Goal: Find specific page/section: Find specific page/section

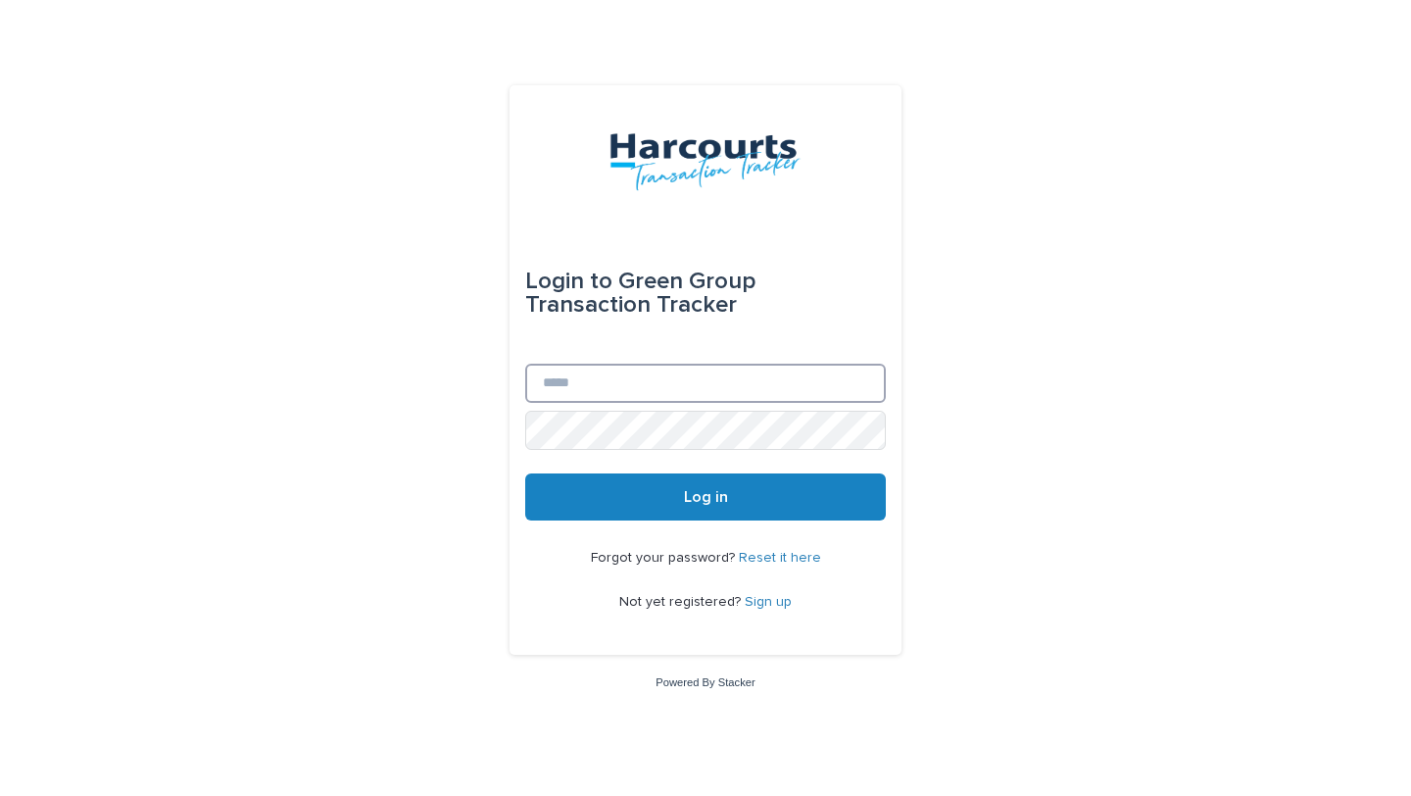
type input "**********"
click at [625, 497] on button "Log in" at bounding box center [705, 496] width 361 height 47
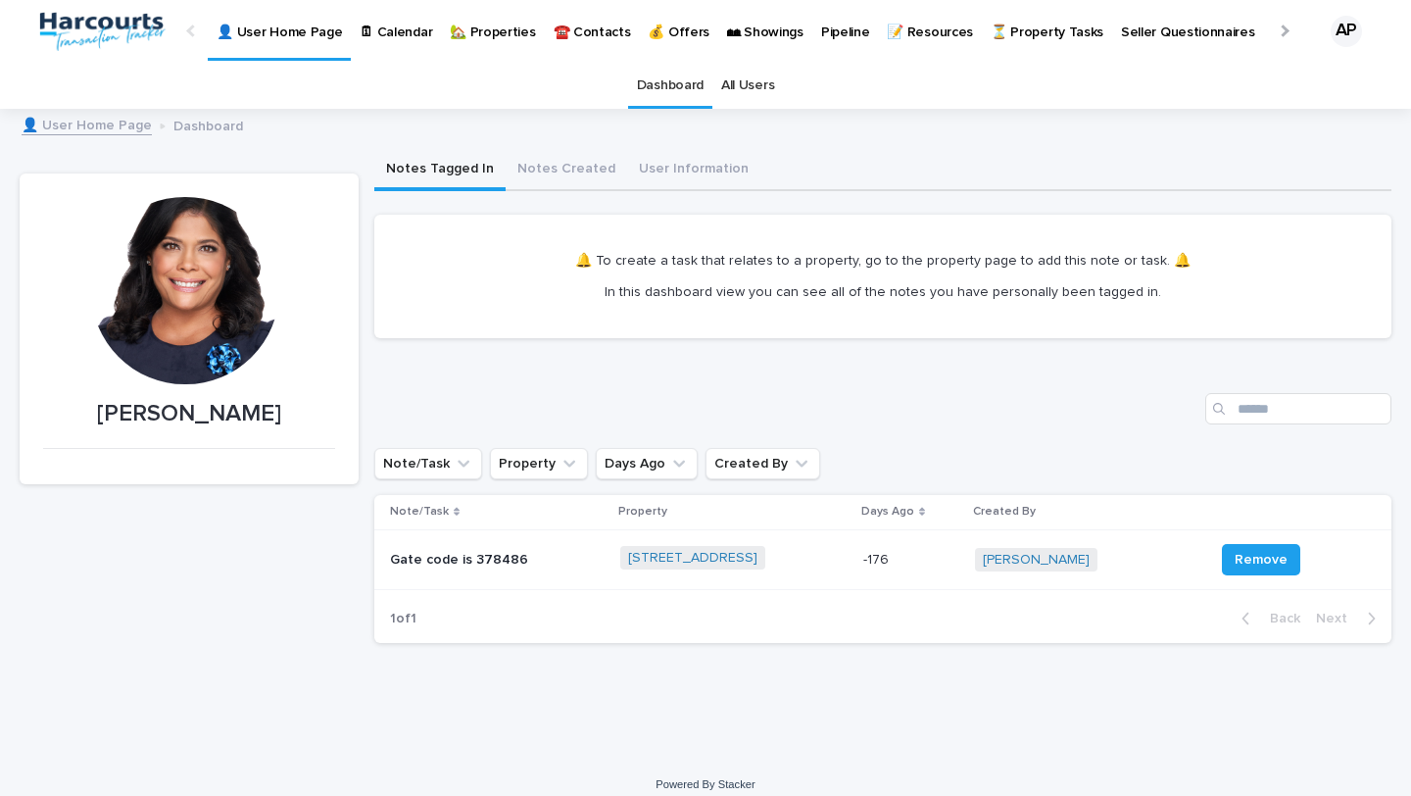
click at [466, 28] on p "🏡 Properties" at bounding box center [492, 20] width 85 height 41
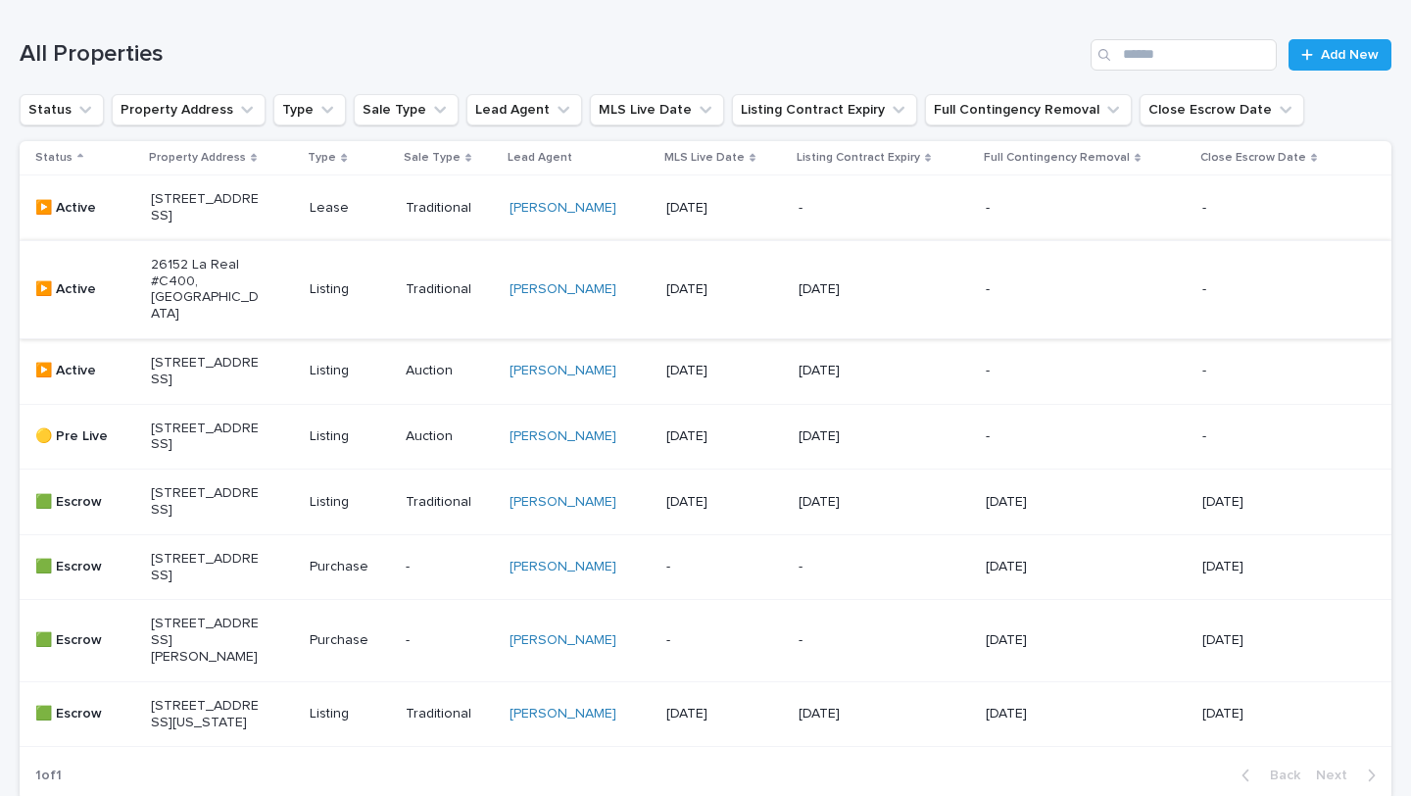
scroll to position [286, 0]
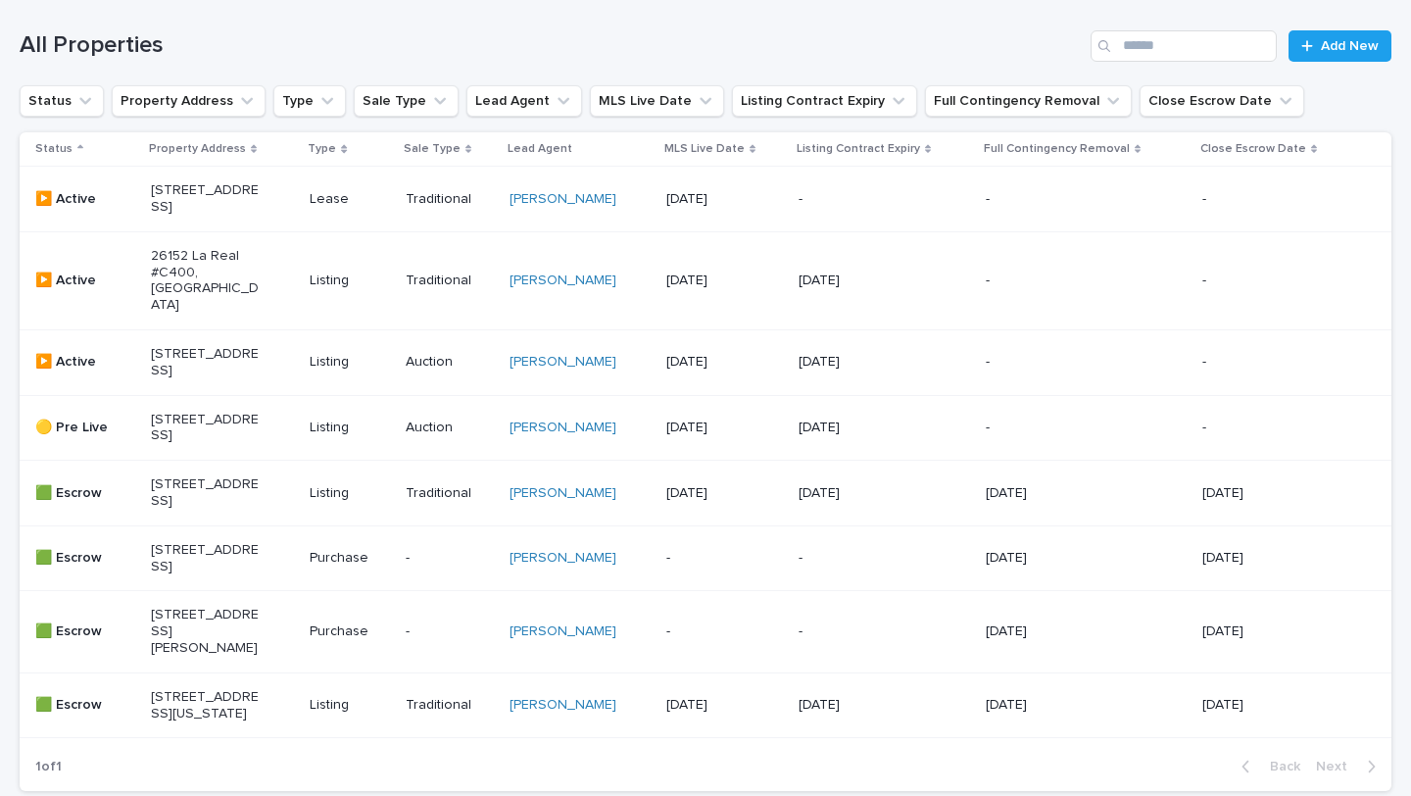
click at [211, 199] on p "[STREET_ADDRESS]" at bounding box center [205, 198] width 109 height 33
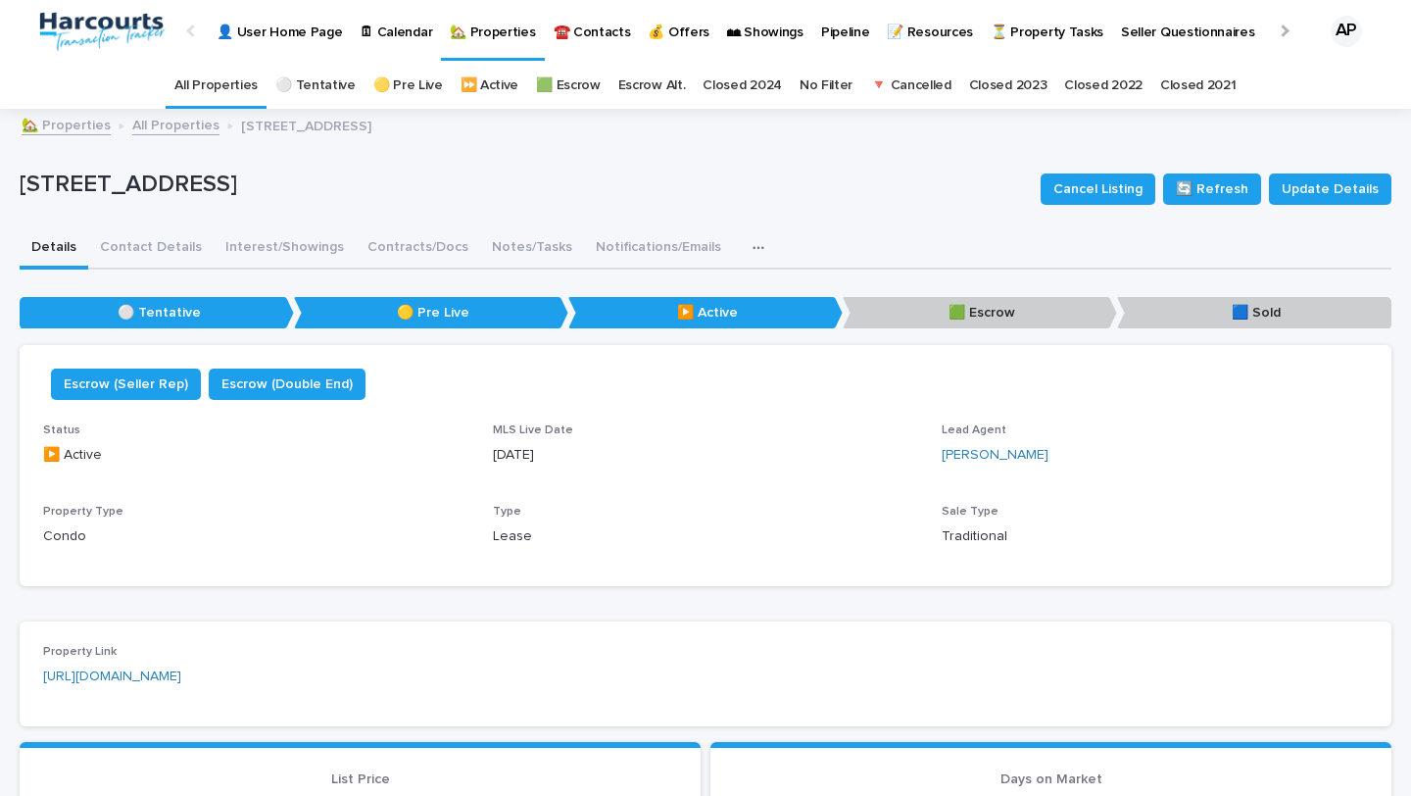
click at [157, 184] on p "[STREET_ADDRESS]" at bounding box center [522, 184] width 1005 height 28
drag, startPoint x: 147, startPoint y: 187, endPoint x: 286, endPoint y: 185, distance: 139.1
click at [286, 185] on p "[STREET_ADDRESS]" at bounding box center [522, 184] width 1005 height 28
copy p ", [PERSON_NAME] Point,"
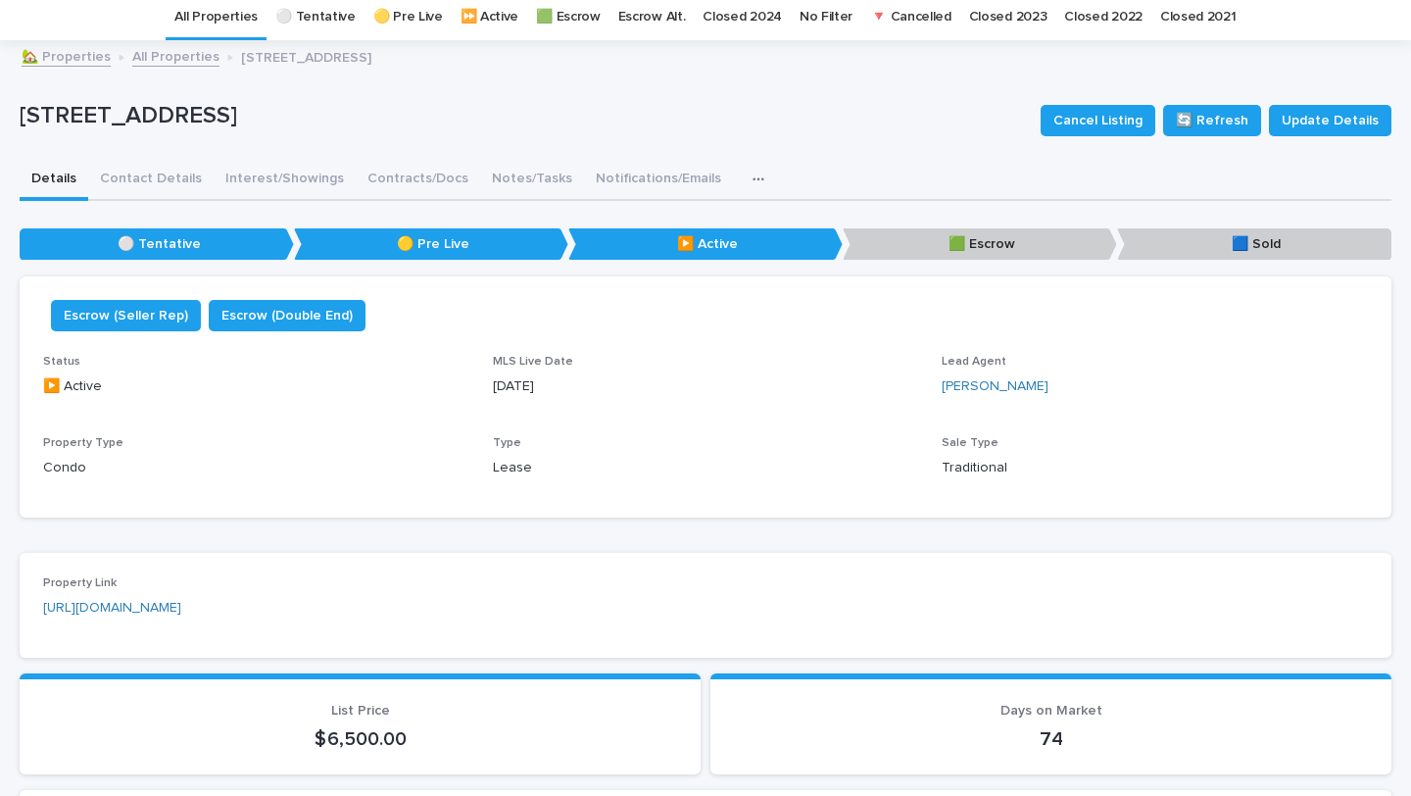
scroll to position [303, 0]
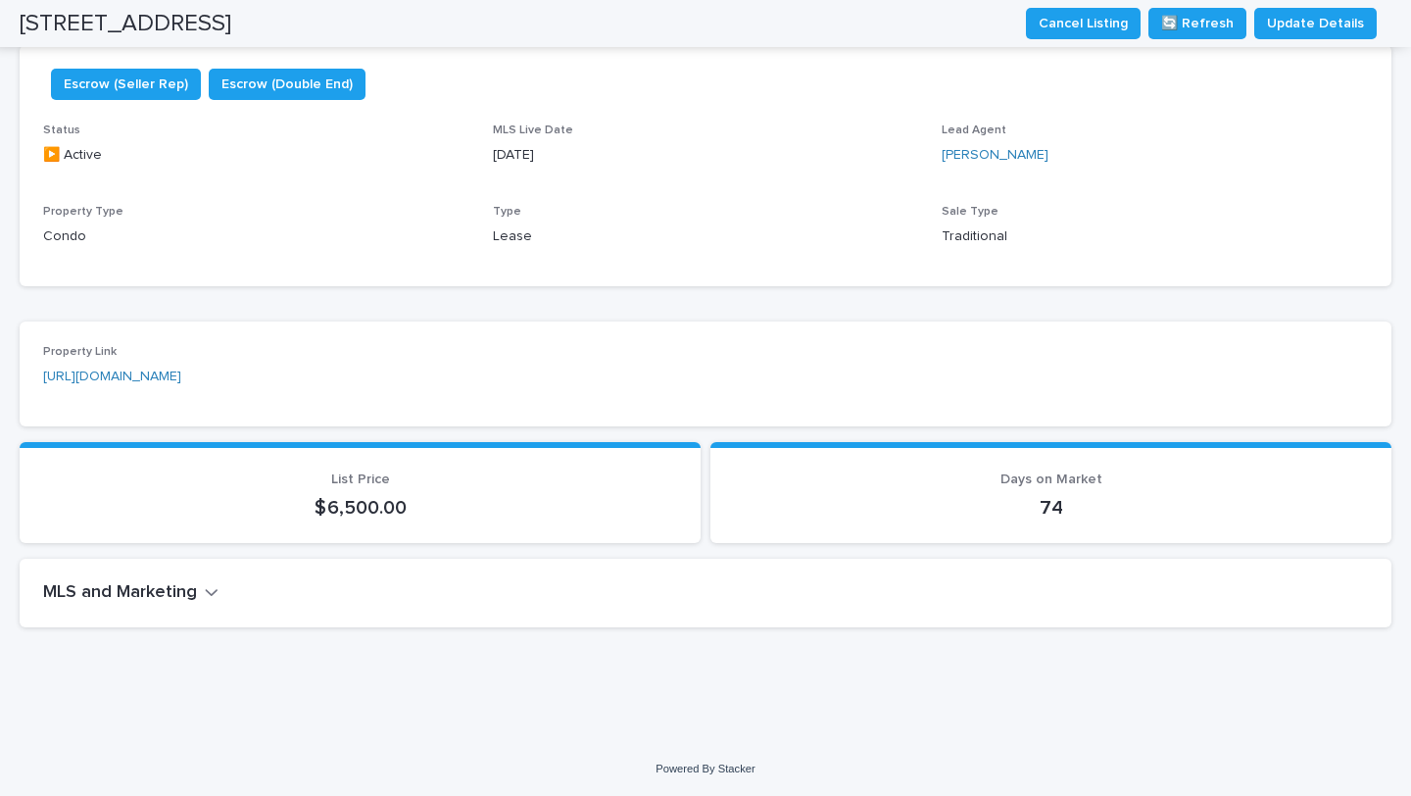
click at [392, 309] on div "Loading... Saving… Loading... Saving… Property Link [URL][DOMAIN_NAME] Loading.…" at bounding box center [706, 472] width 1372 height 341
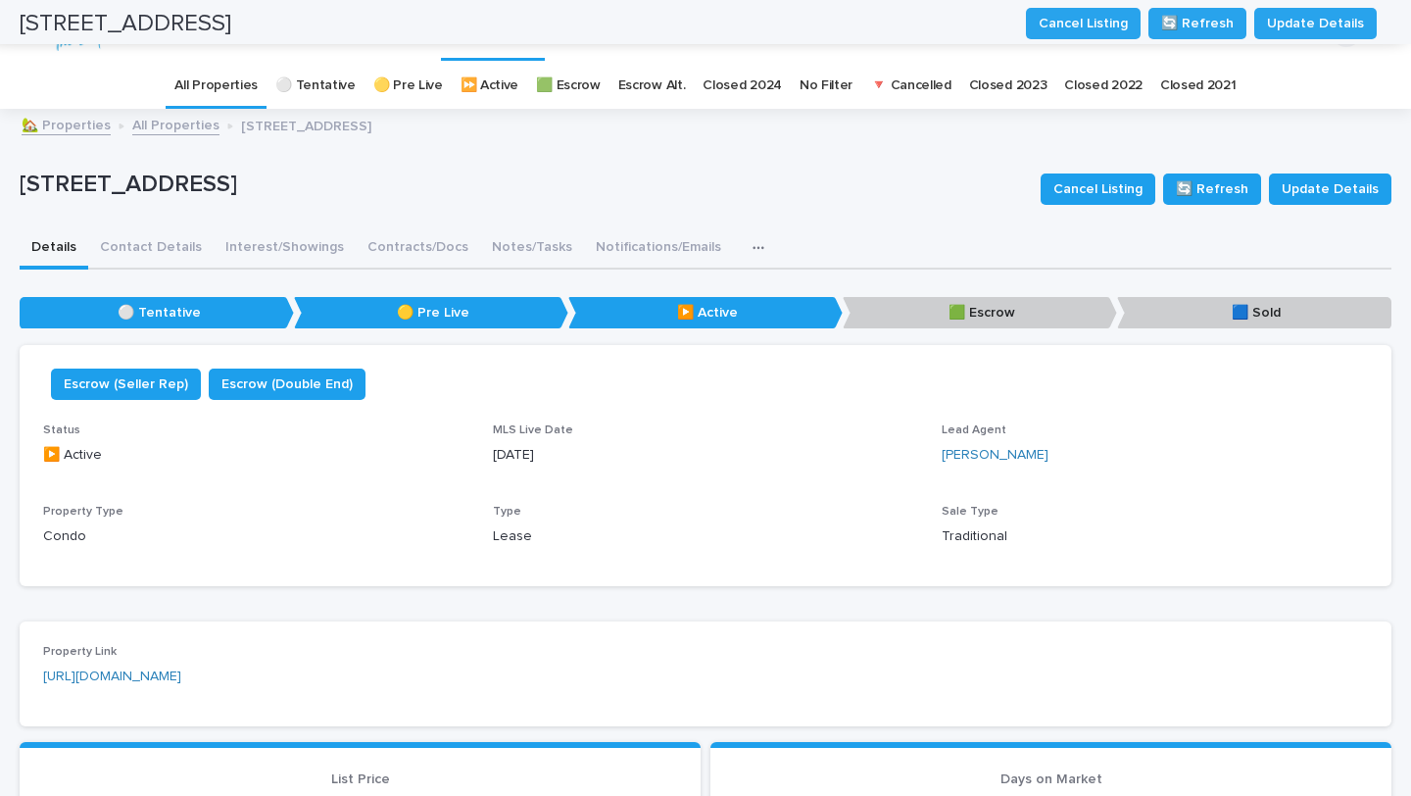
scroll to position [0, 0]
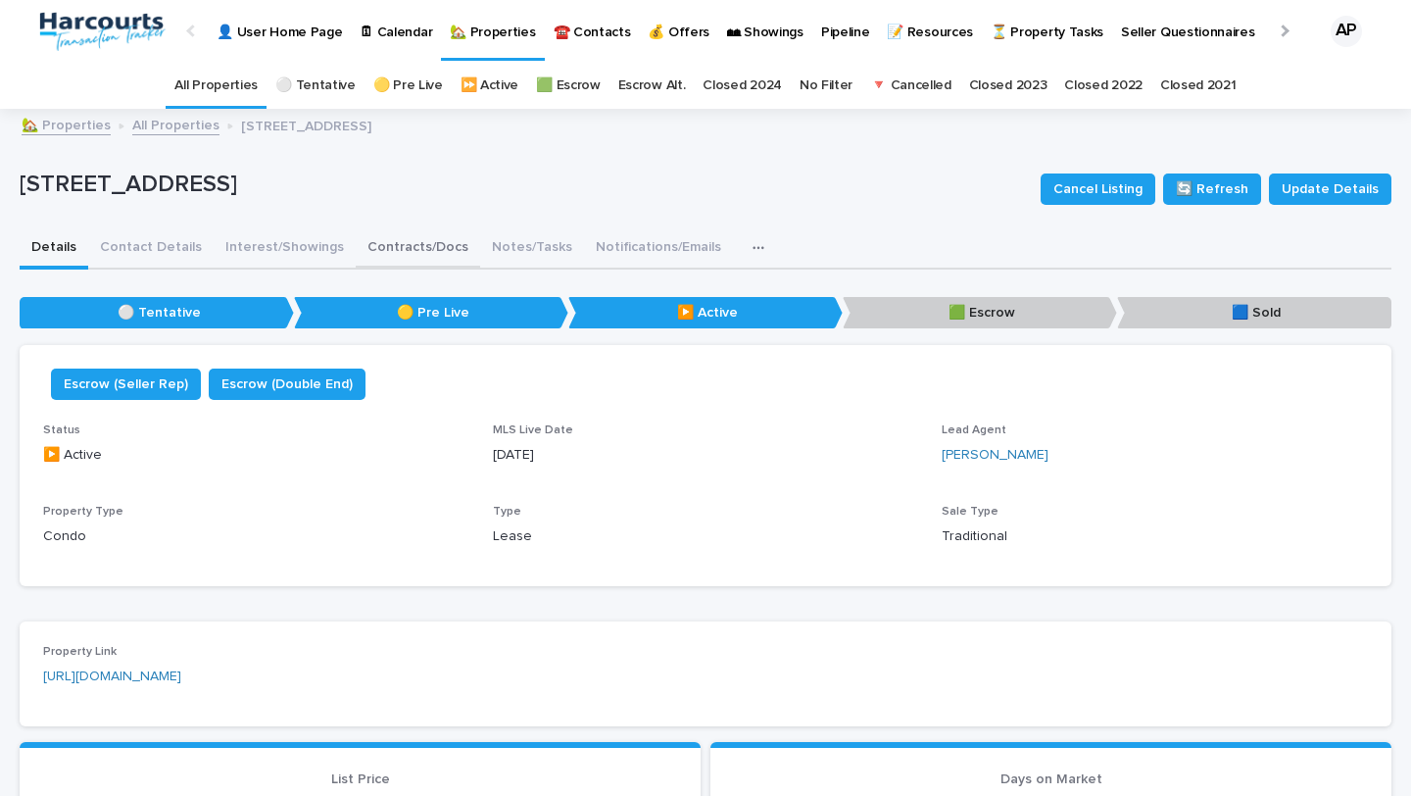
click at [388, 245] on button "Contracts/Docs" at bounding box center [418, 248] width 124 height 41
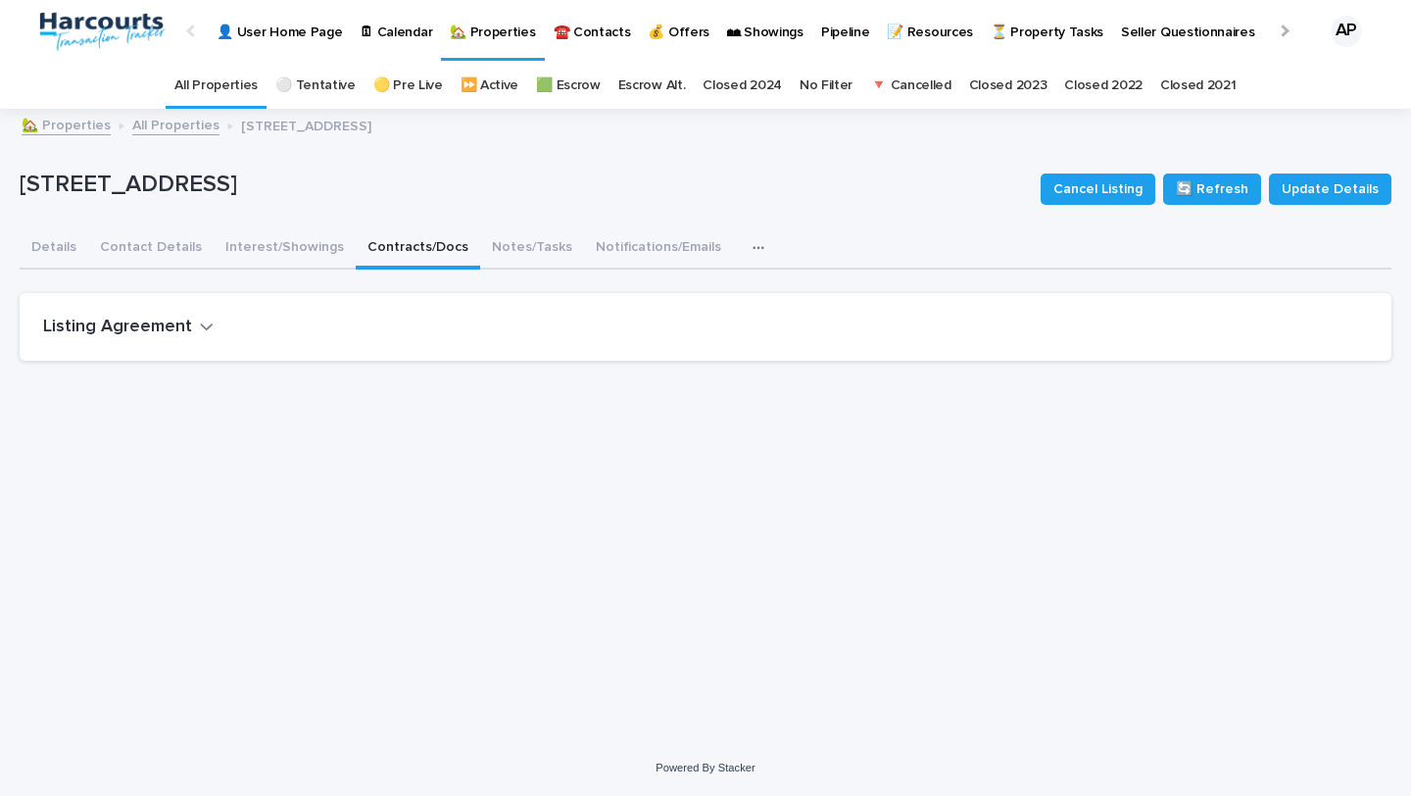
click at [214, 327] on div "Listing Agreement" at bounding box center [701, 327] width 1317 height 22
click at [201, 320] on icon "button" at bounding box center [207, 326] width 14 height 18
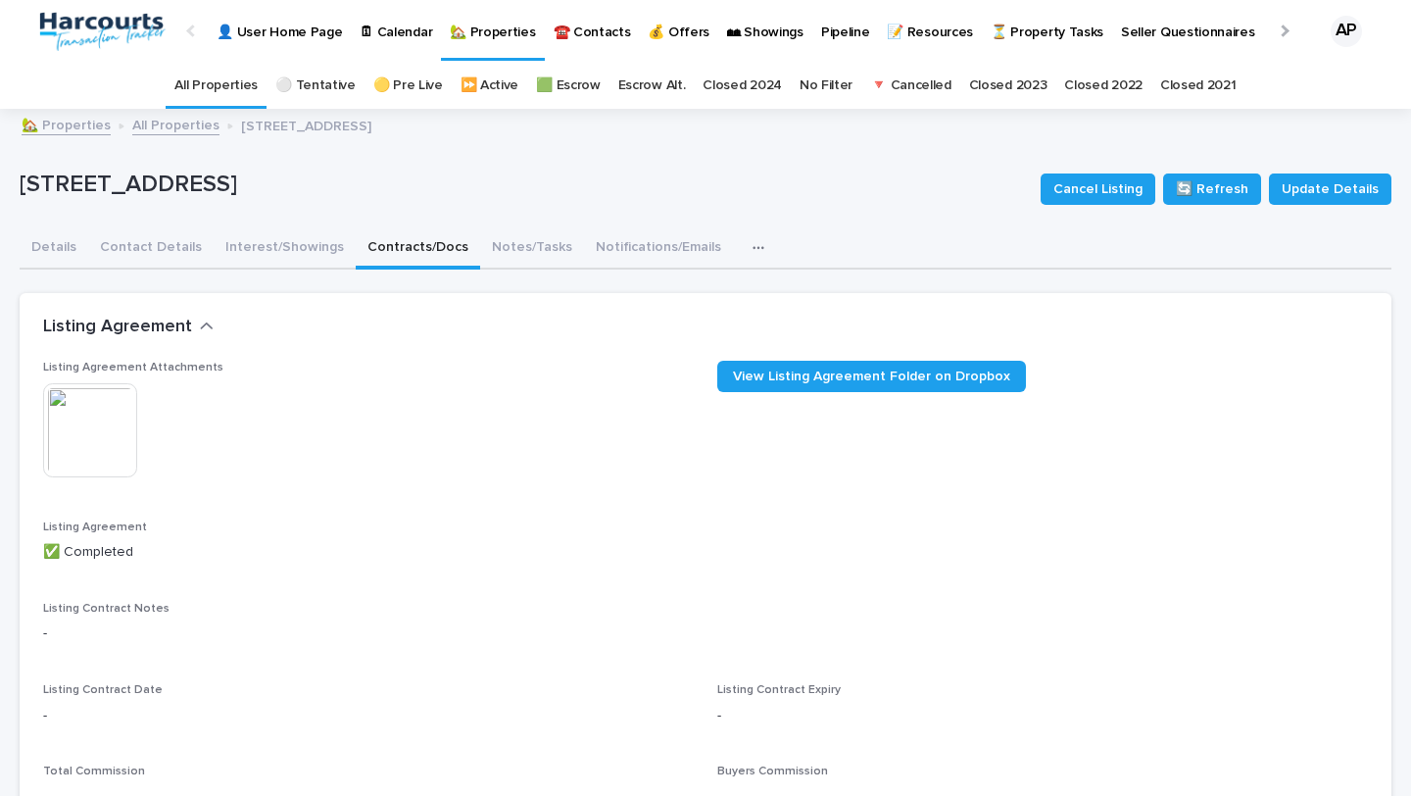
click at [107, 441] on img at bounding box center [90, 430] width 94 height 94
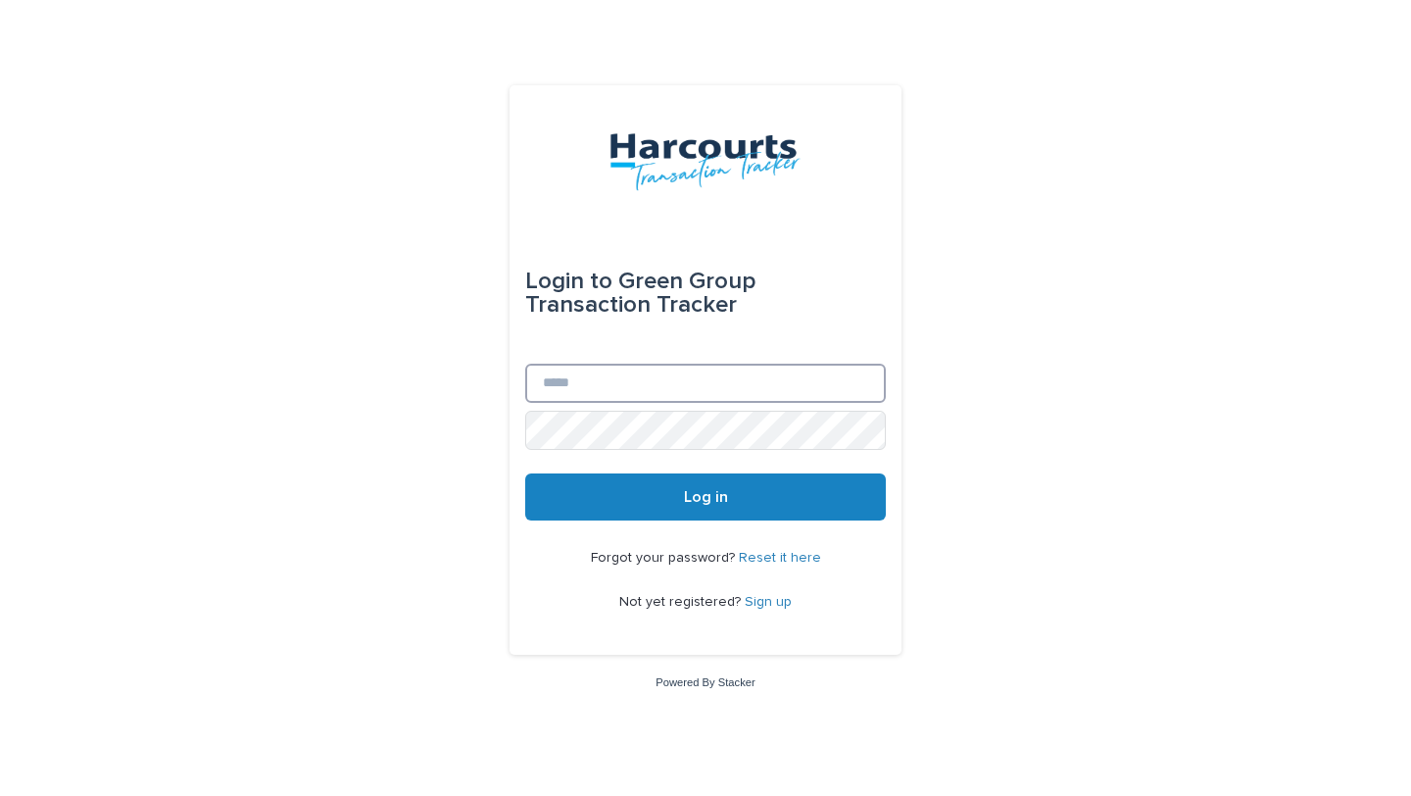
type input "**********"
click at [774, 490] on button "Log in" at bounding box center [705, 496] width 361 height 47
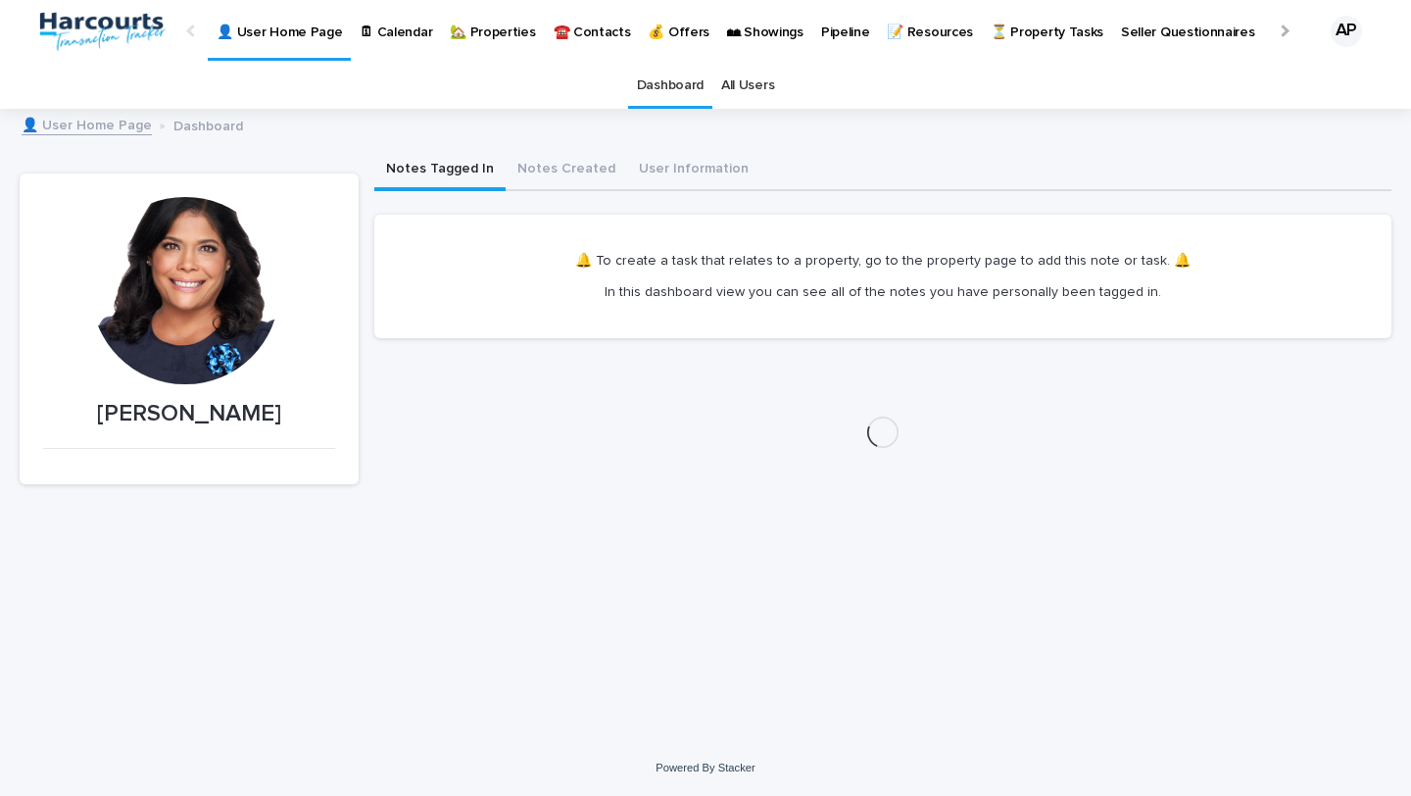
click at [492, 31] on p "🏡 Properties" at bounding box center [492, 20] width 85 height 41
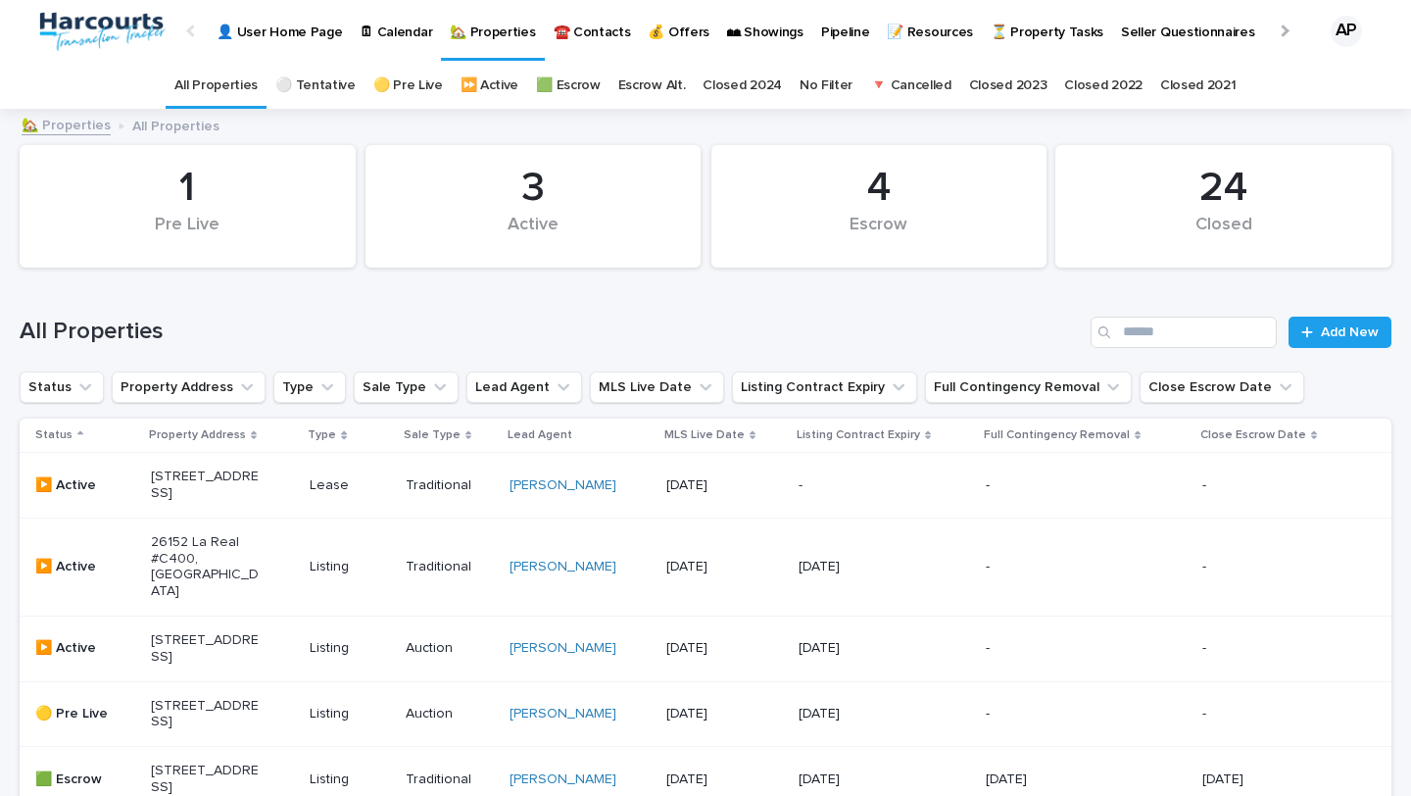
click at [1194, 201] on div "24" at bounding box center [1223, 188] width 269 height 49
click at [1207, 176] on div "24" at bounding box center [1223, 188] width 269 height 49
click at [1210, 177] on div "24" at bounding box center [1223, 188] width 269 height 49
click at [1210, 178] on div "24" at bounding box center [1223, 188] width 269 height 49
click at [1214, 221] on div "Closed" at bounding box center [1223, 235] width 269 height 41
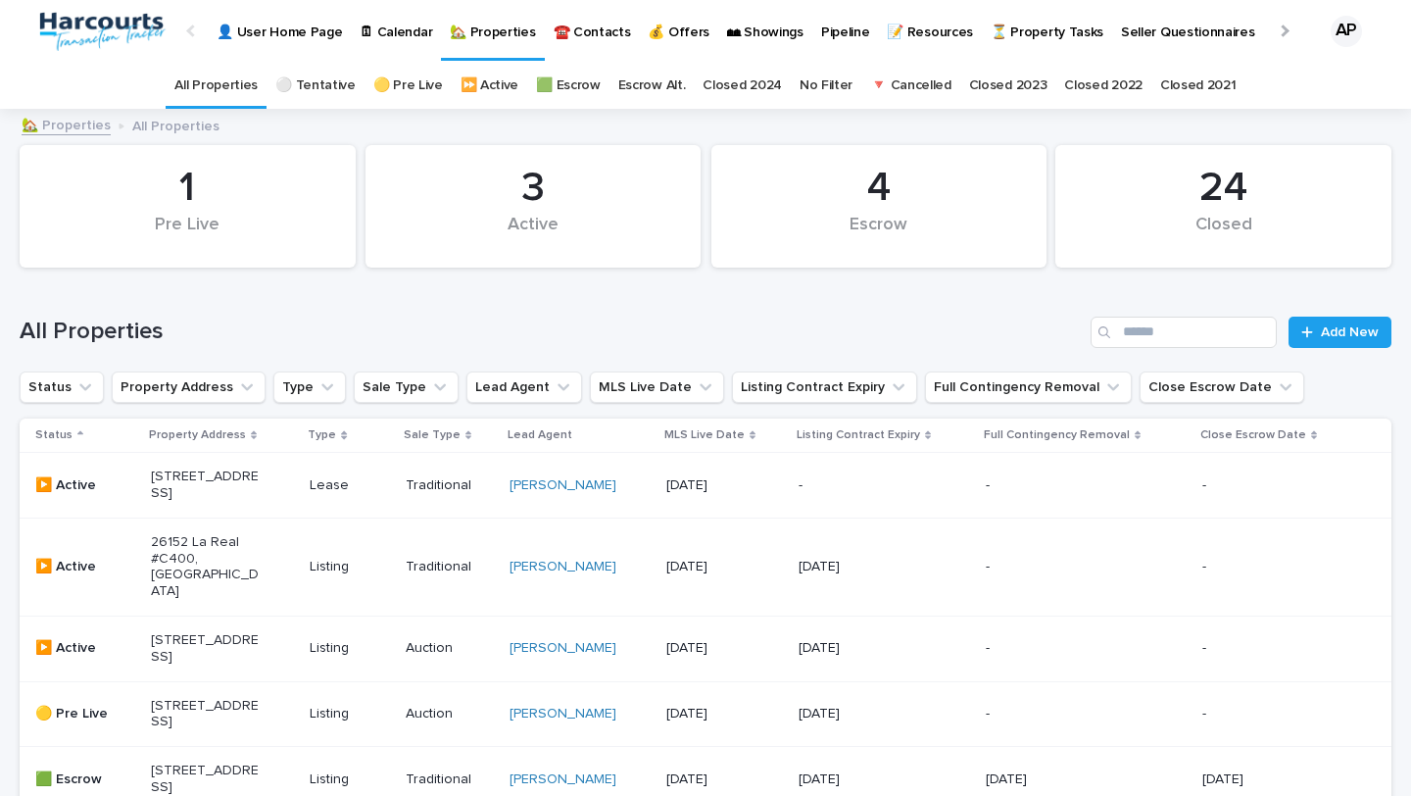
click at [1212, 236] on div "Closed" at bounding box center [1223, 235] width 269 height 41
click at [731, 88] on link "Closed 2024" at bounding box center [742, 86] width 79 height 46
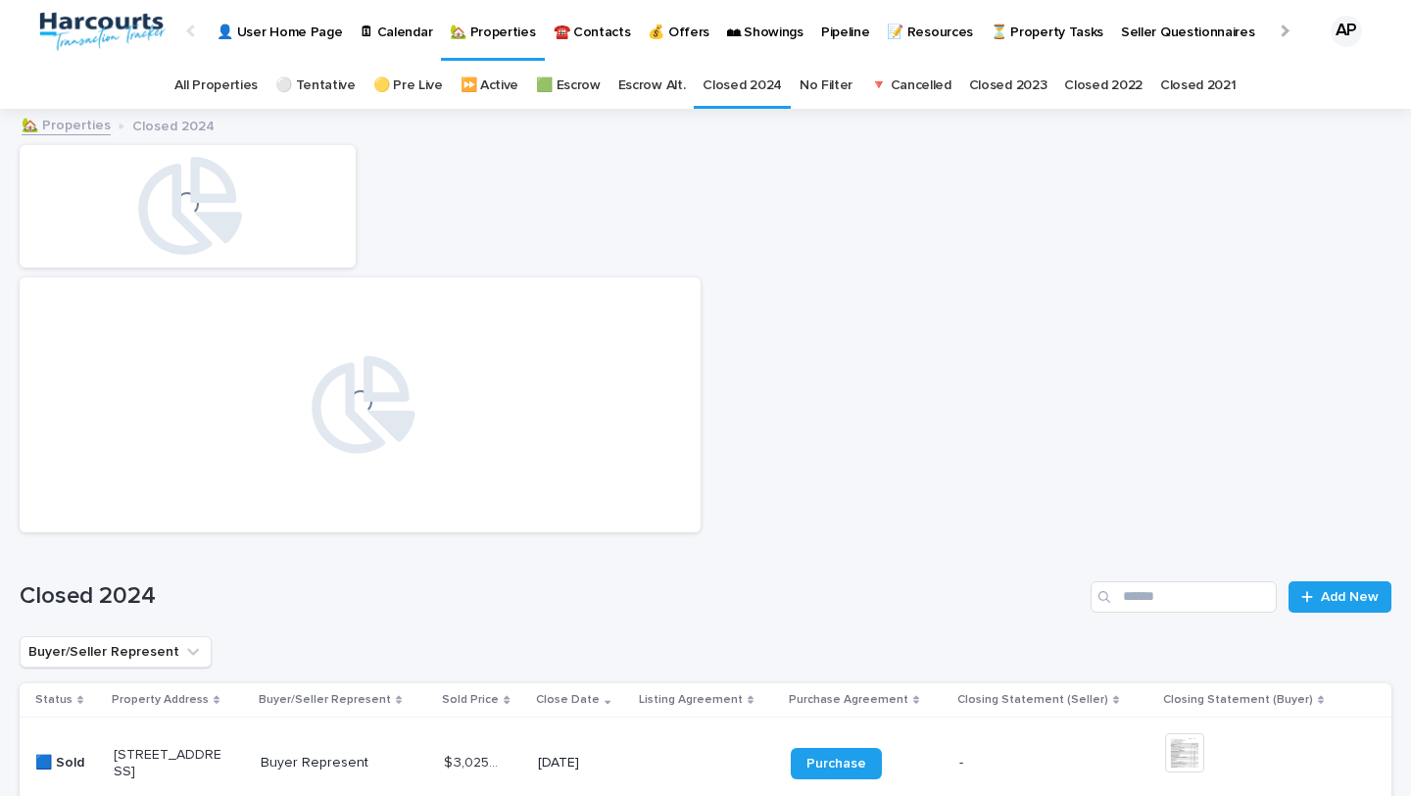
click at [877, 83] on link "🔻 Cancelled" at bounding box center [910, 86] width 81 height 46
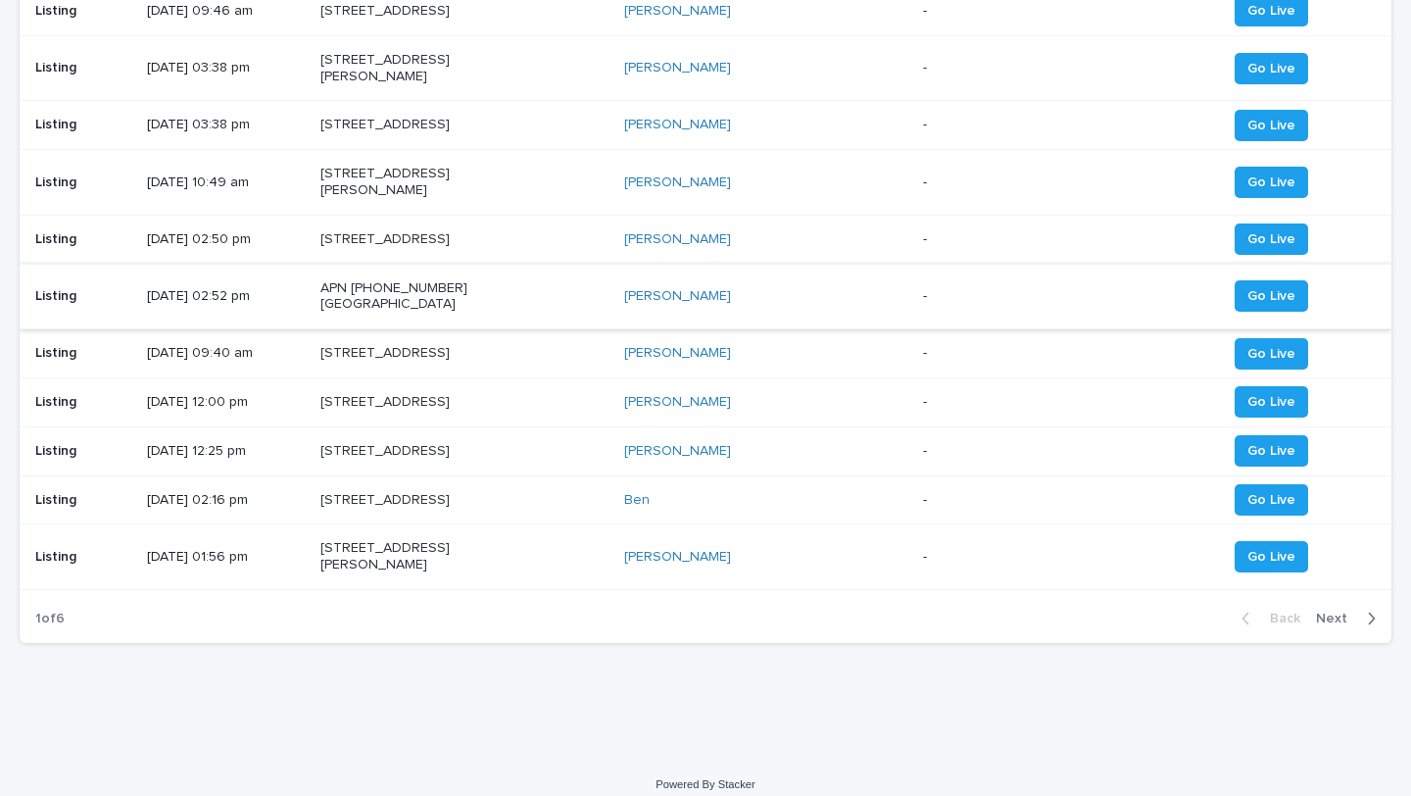
scroll to position [1638, 0]
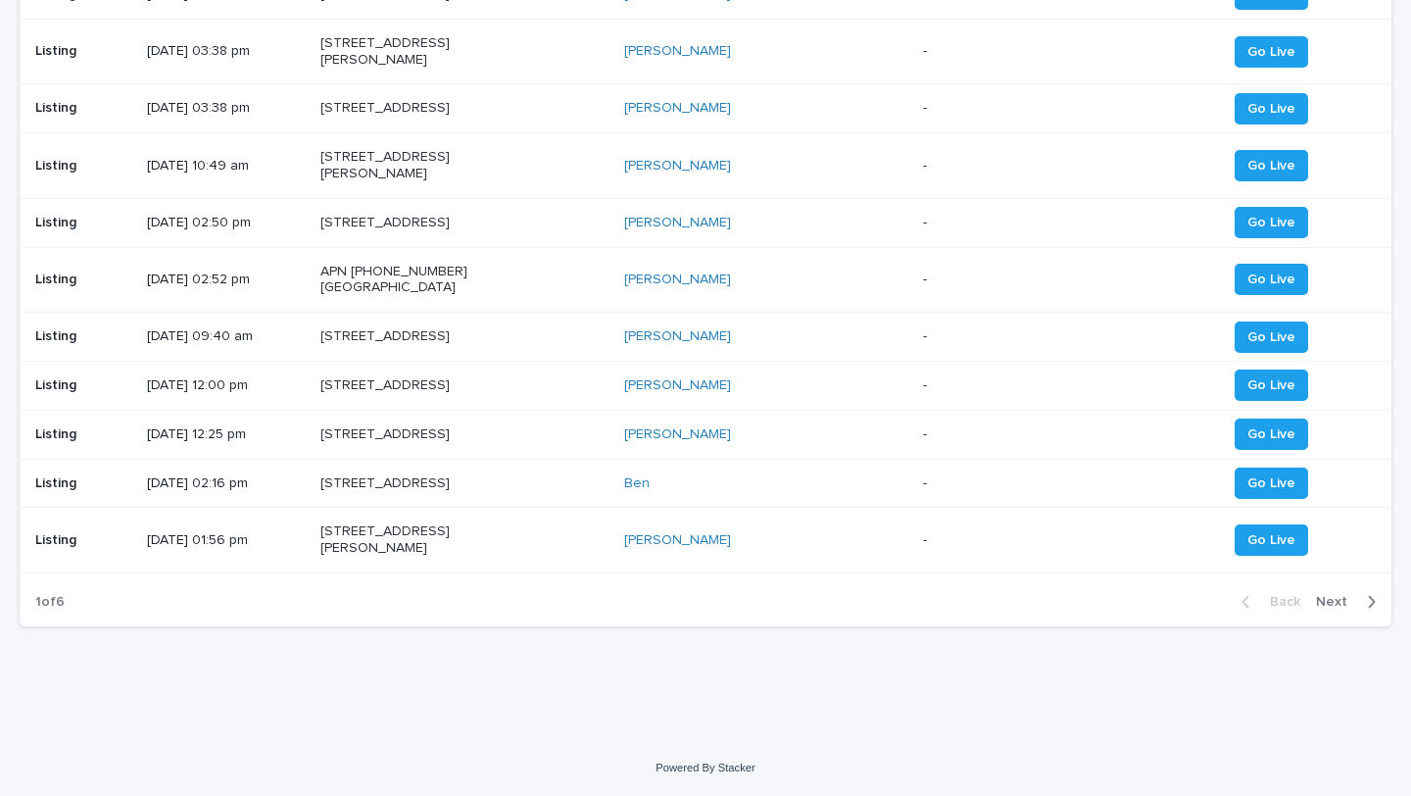
click at [1333, 595] on span "Next" at bounding box center [1337, 602] width 43 height 14
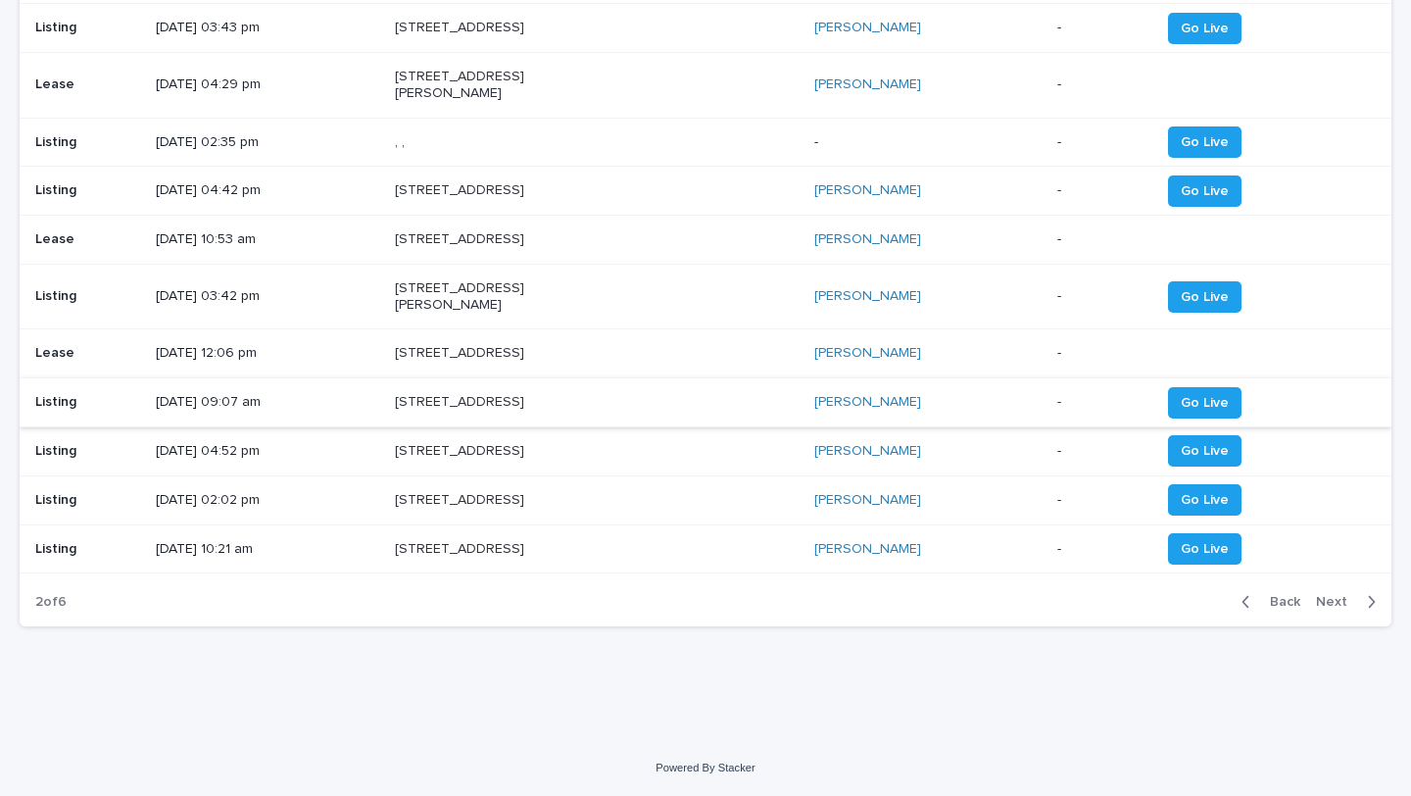
scroll to position [1622, 0]
click at [1367, 594] on icon "button" at bounding box center [1371, 602] width 9 height 18
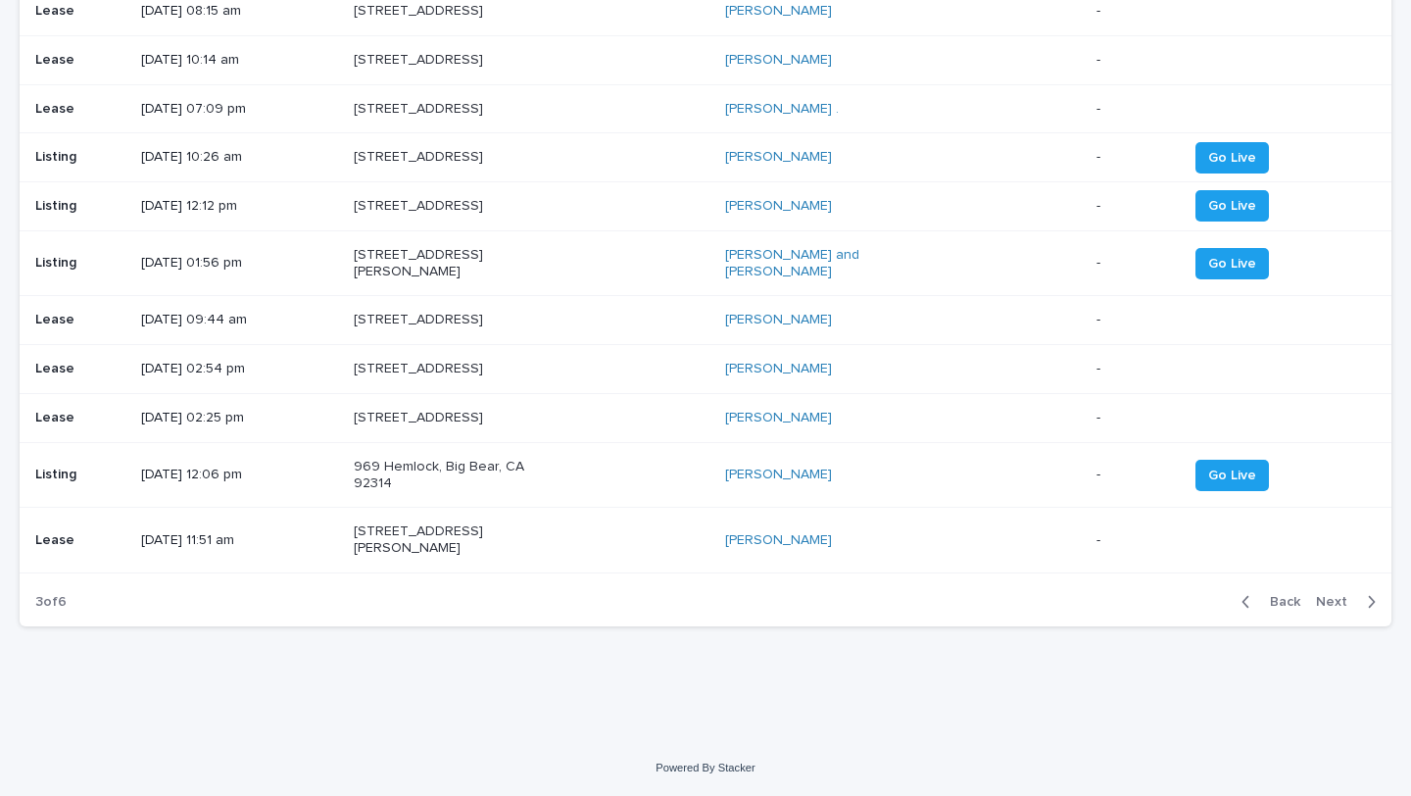
click at [1343, 595] on span "Next" at bounding box center [1337, 602] width 43 height 14
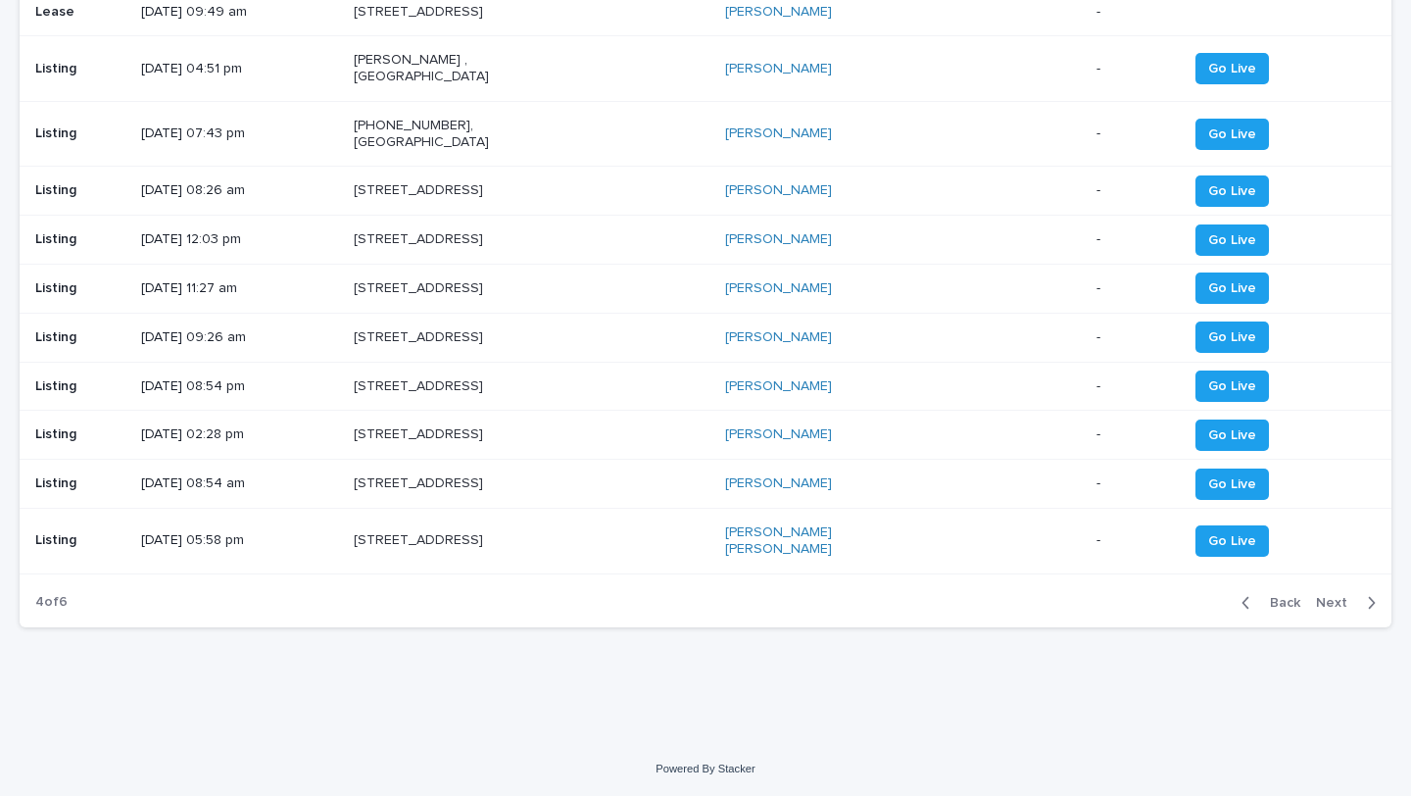
click at [1359, 599] on div "button" at bounding box center [1367, 603] width 17 height 18
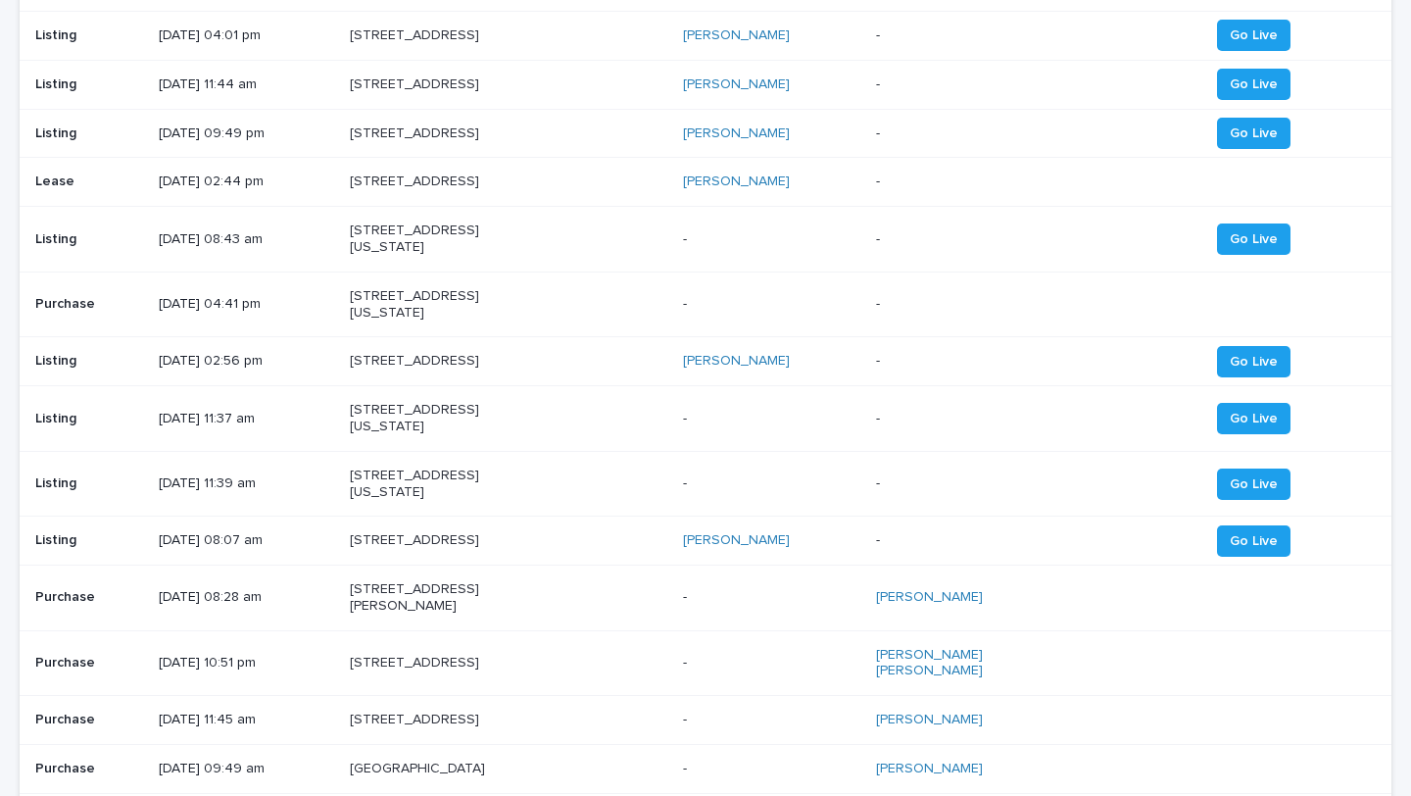
scroll to position [812, 0]
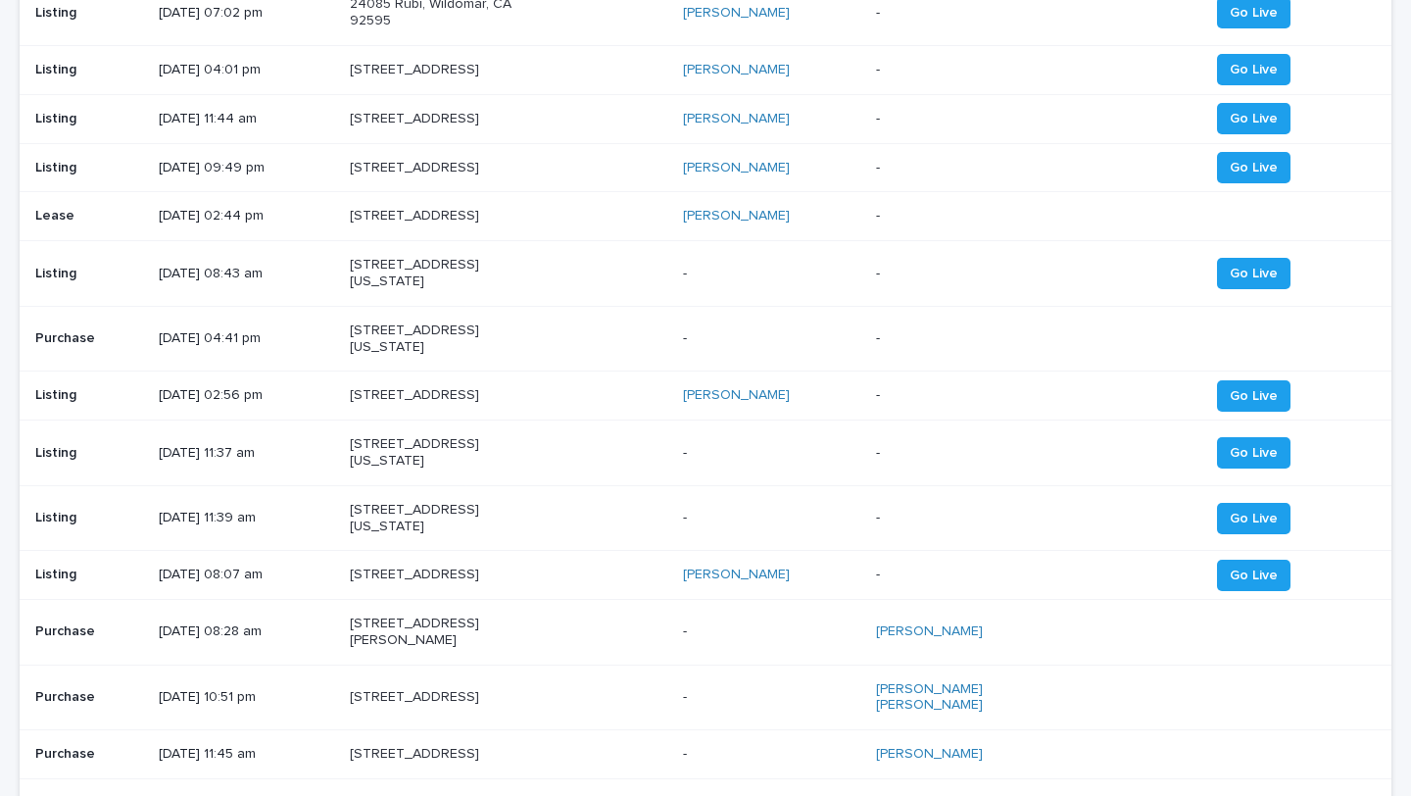
click at [444, 176] on p "1581 N Topanga Canyon Blvd, Topanga, CA 90290" at bounding box center [448, 168] width 196 height 17
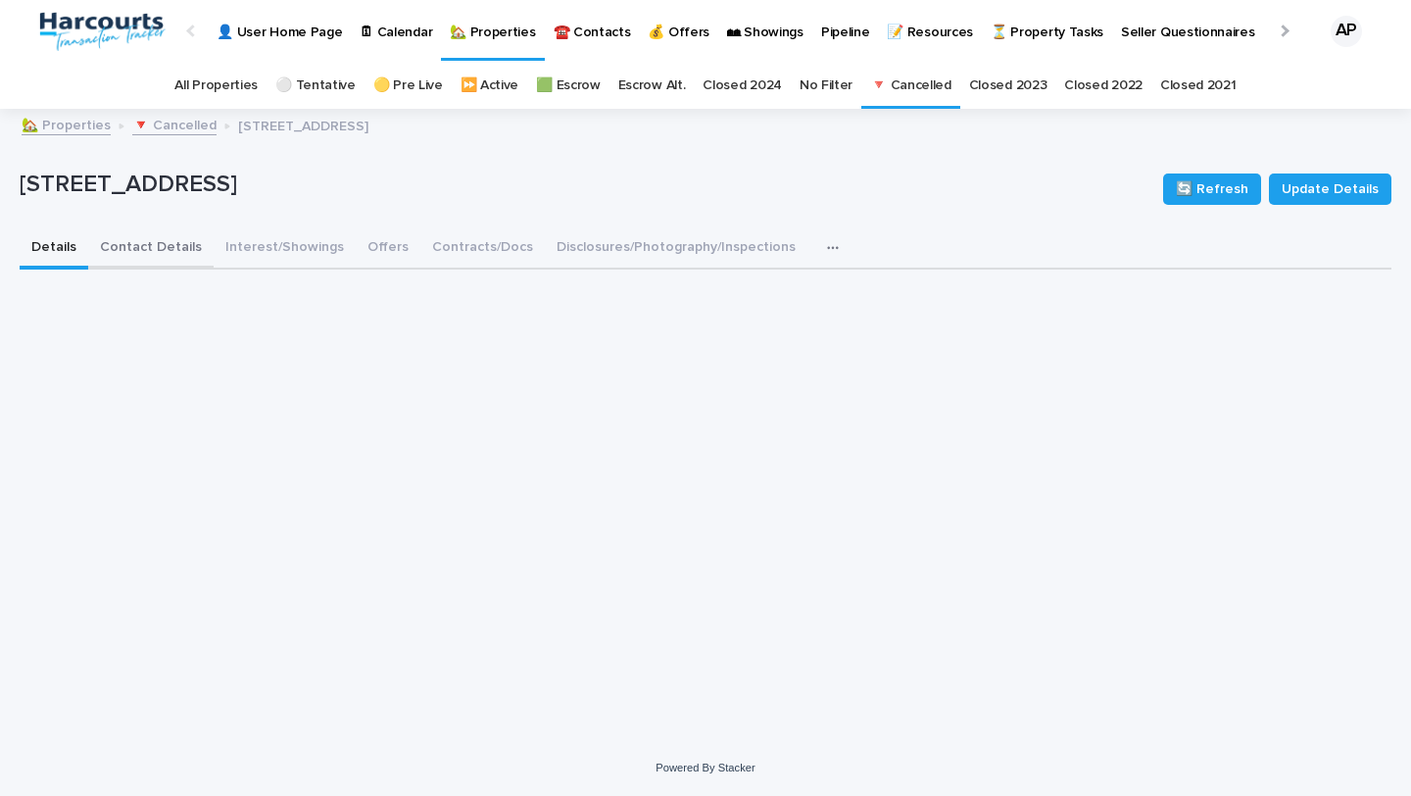
click at [153, 260] on button "Contact Details" at bounding box center [150, 248] width 125 height 41
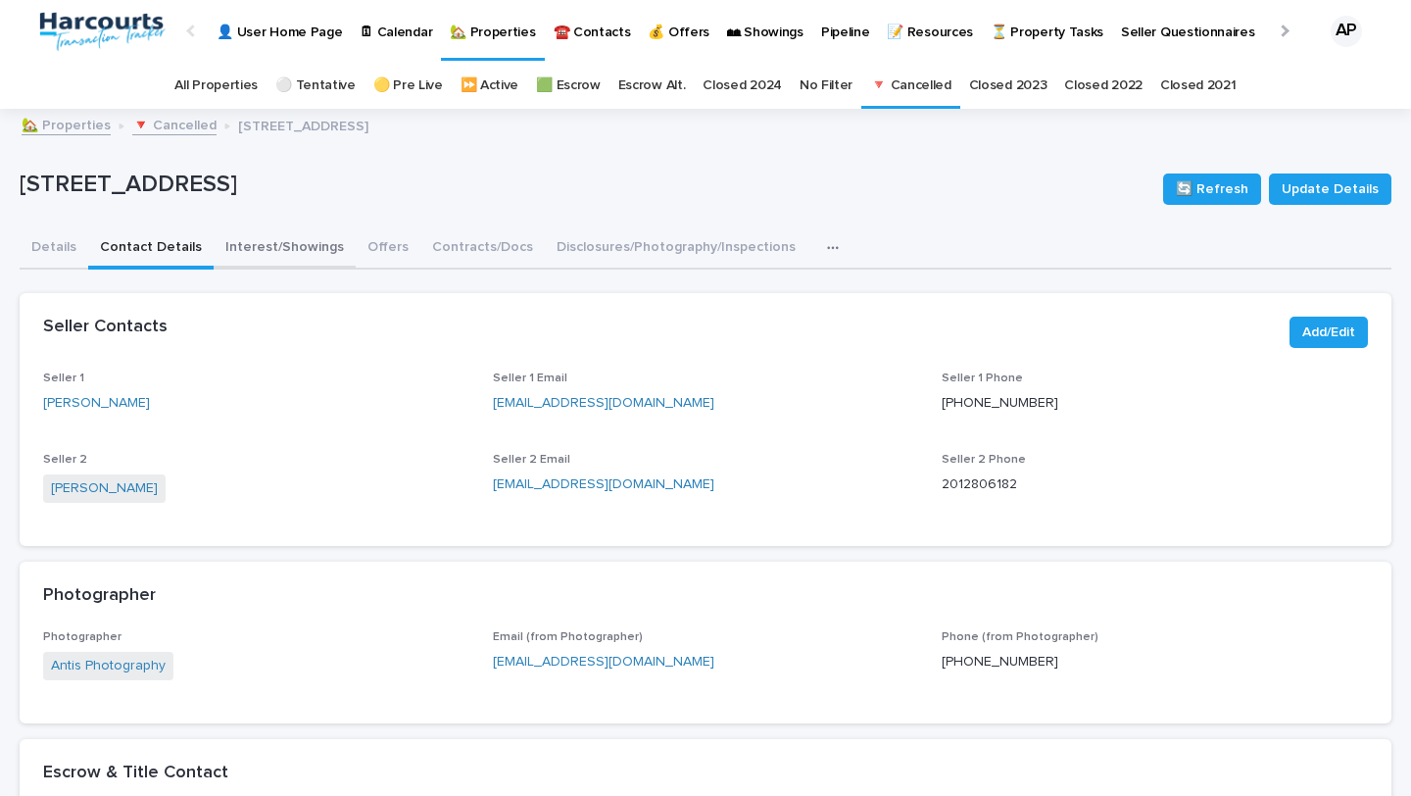
click at [228, 255] on button "Interest/Showings" at bounding box center [285, 248] width 142 height 41
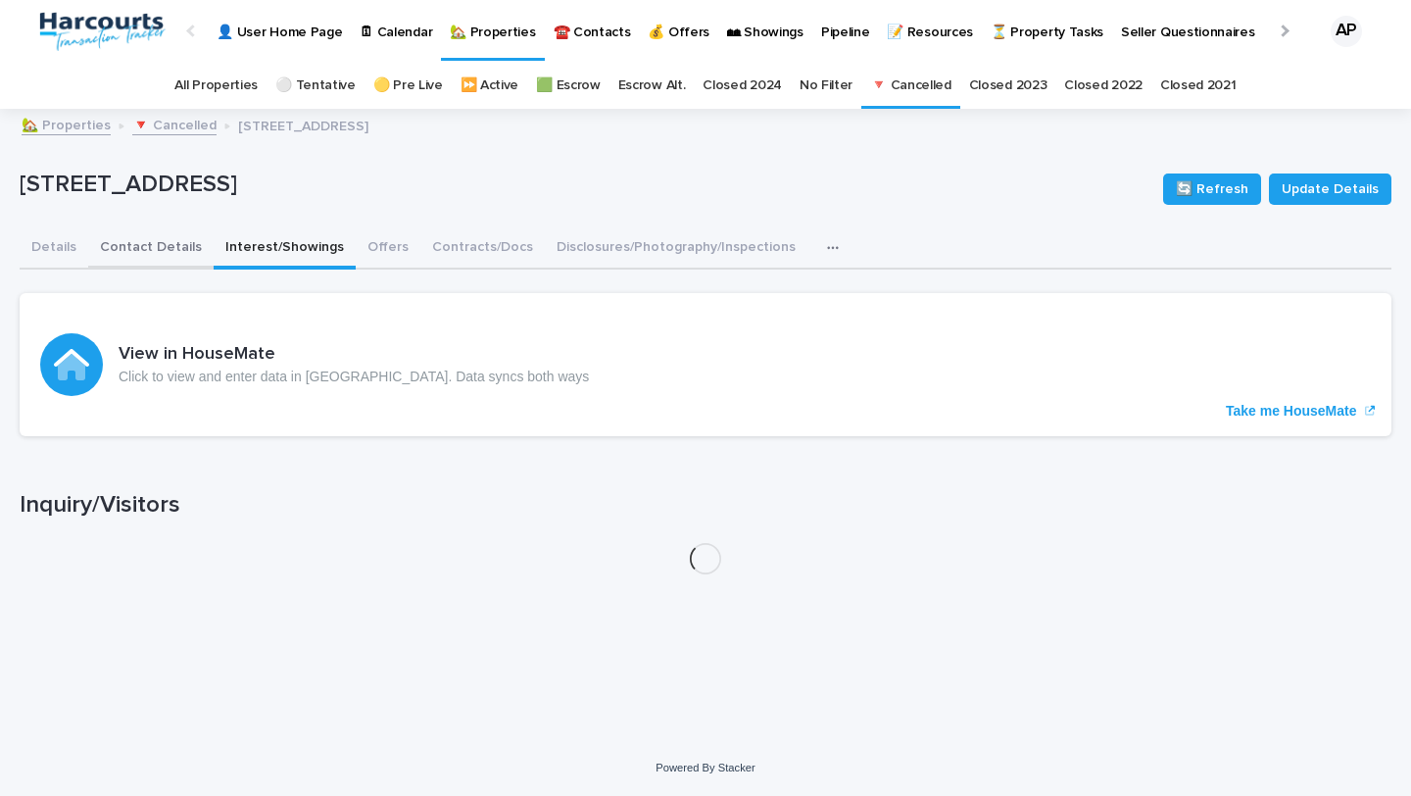
click at [185, 254] on button "Contact Details" at bounding box center [150, 248] width 125 height 41
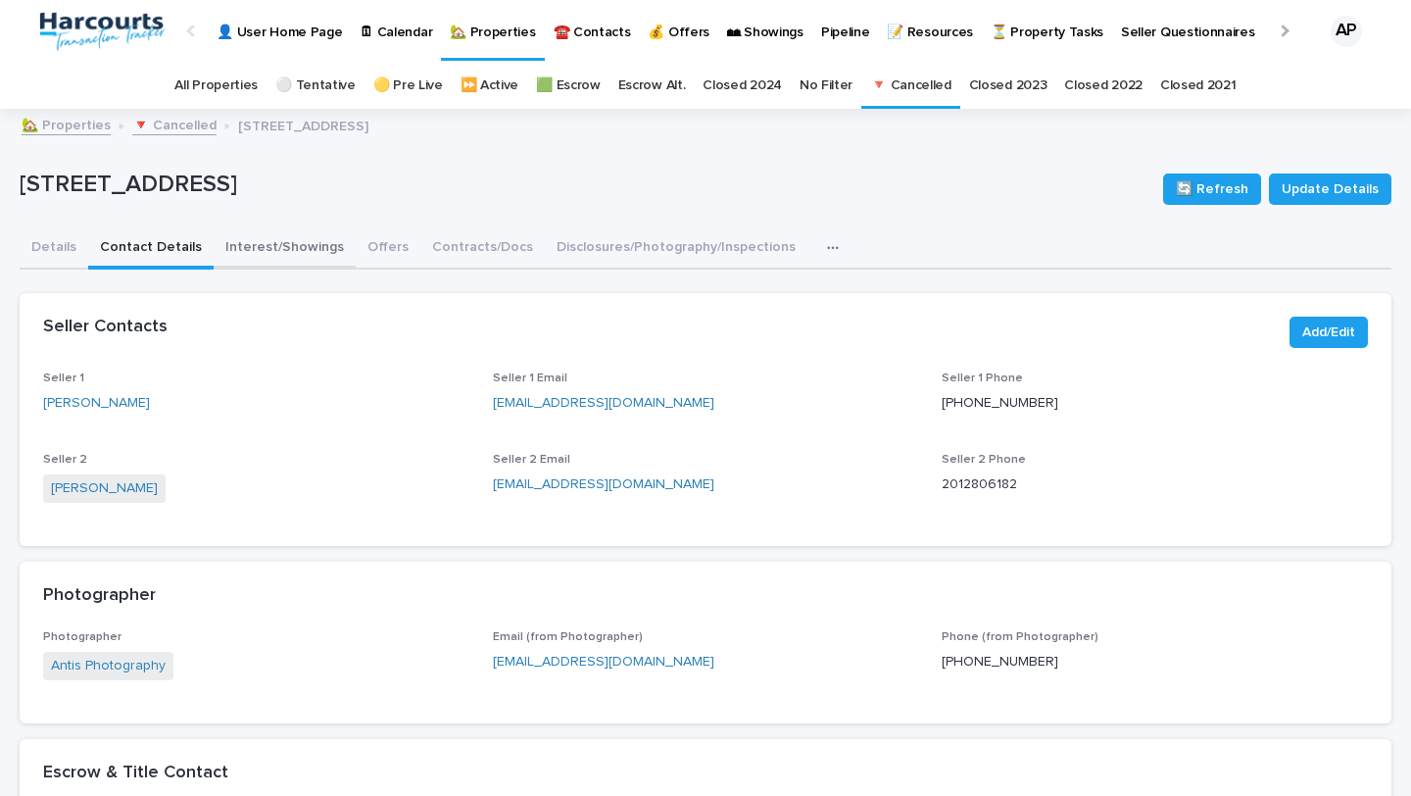
click at [303, 248] on button "Interest/Showings" at bounding box center [285, 248] width 142 height 41
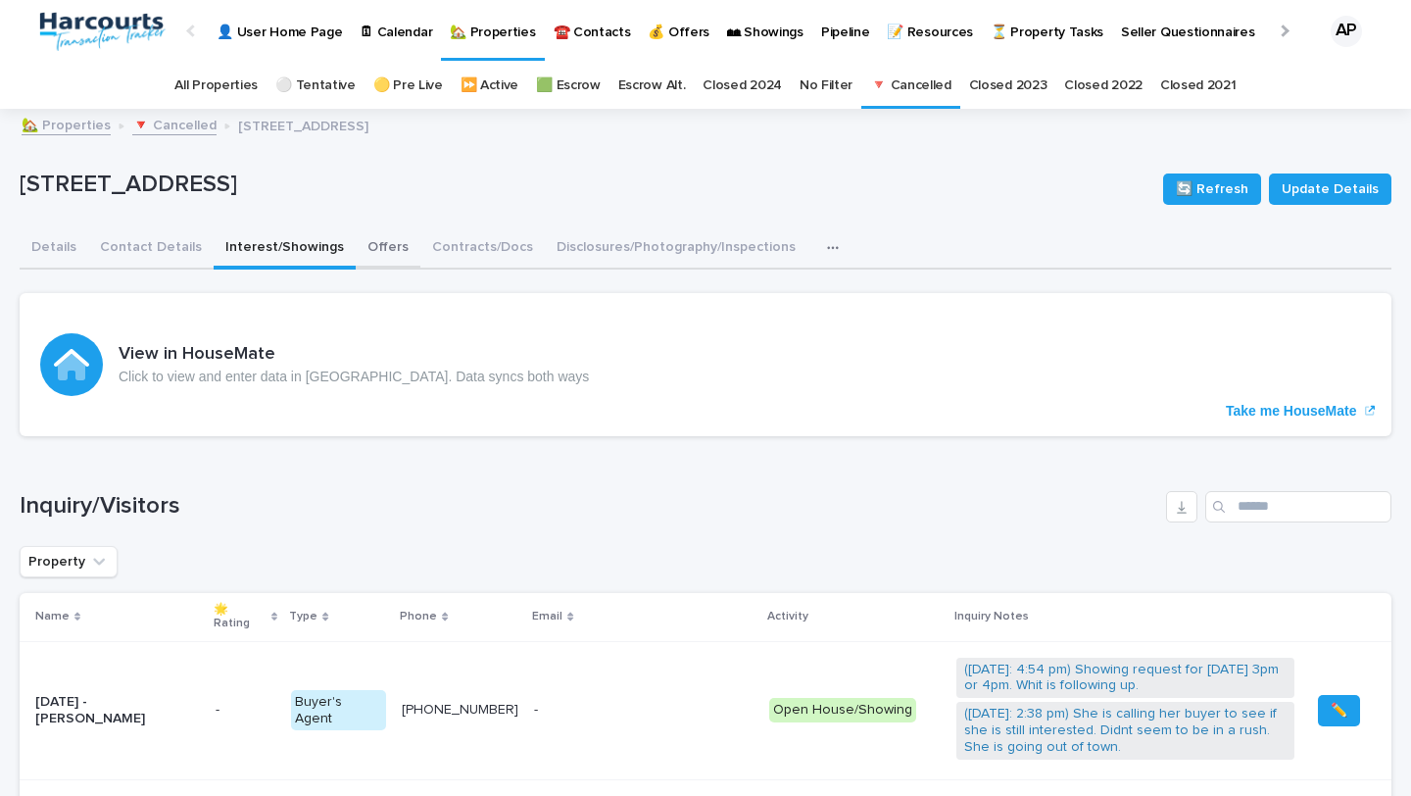
click at [379, 250] on button "Offers" at bounding box center [388, 248] width 65 height 41
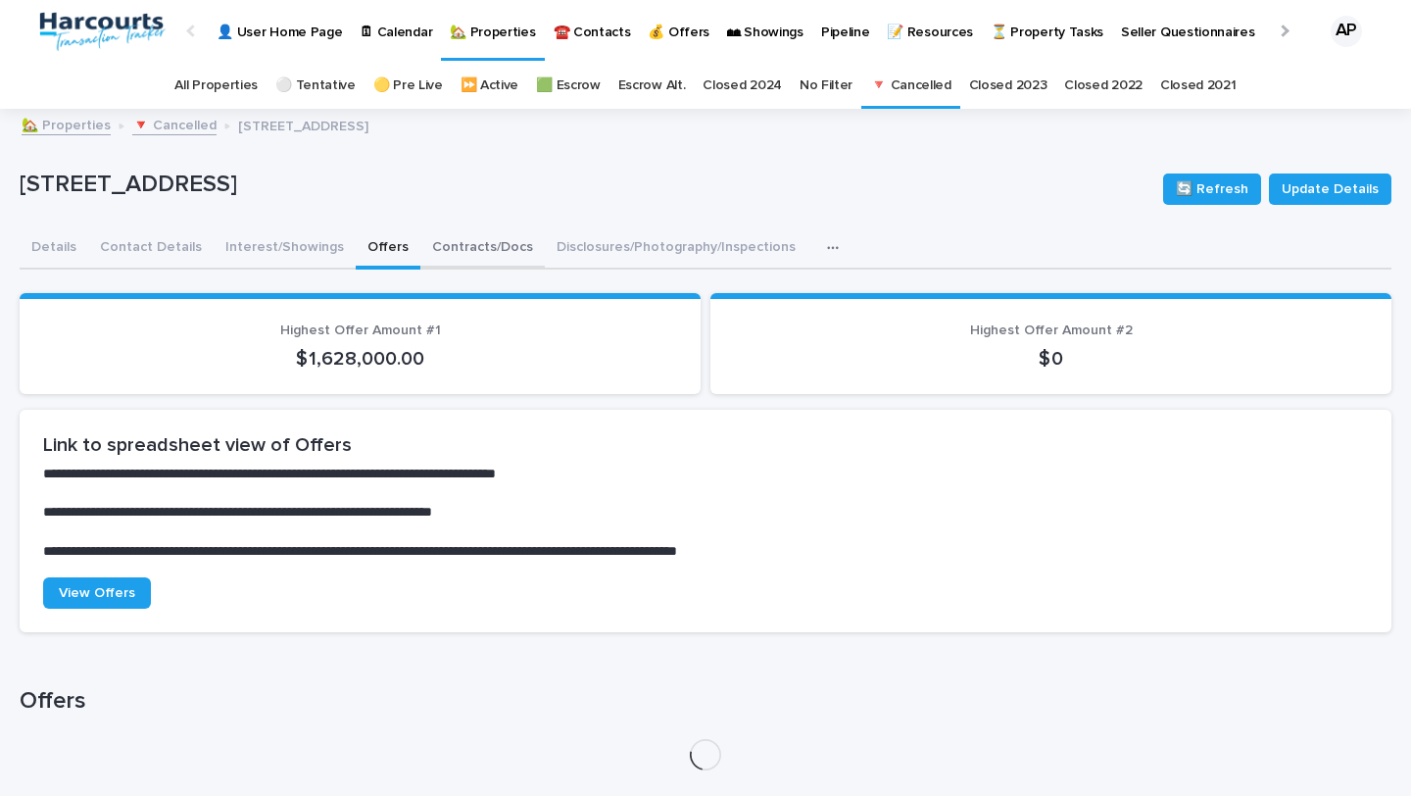
click at [437, 252] on button "Contracts/Docs" at bounding box center [482, 248] width 124 height 41
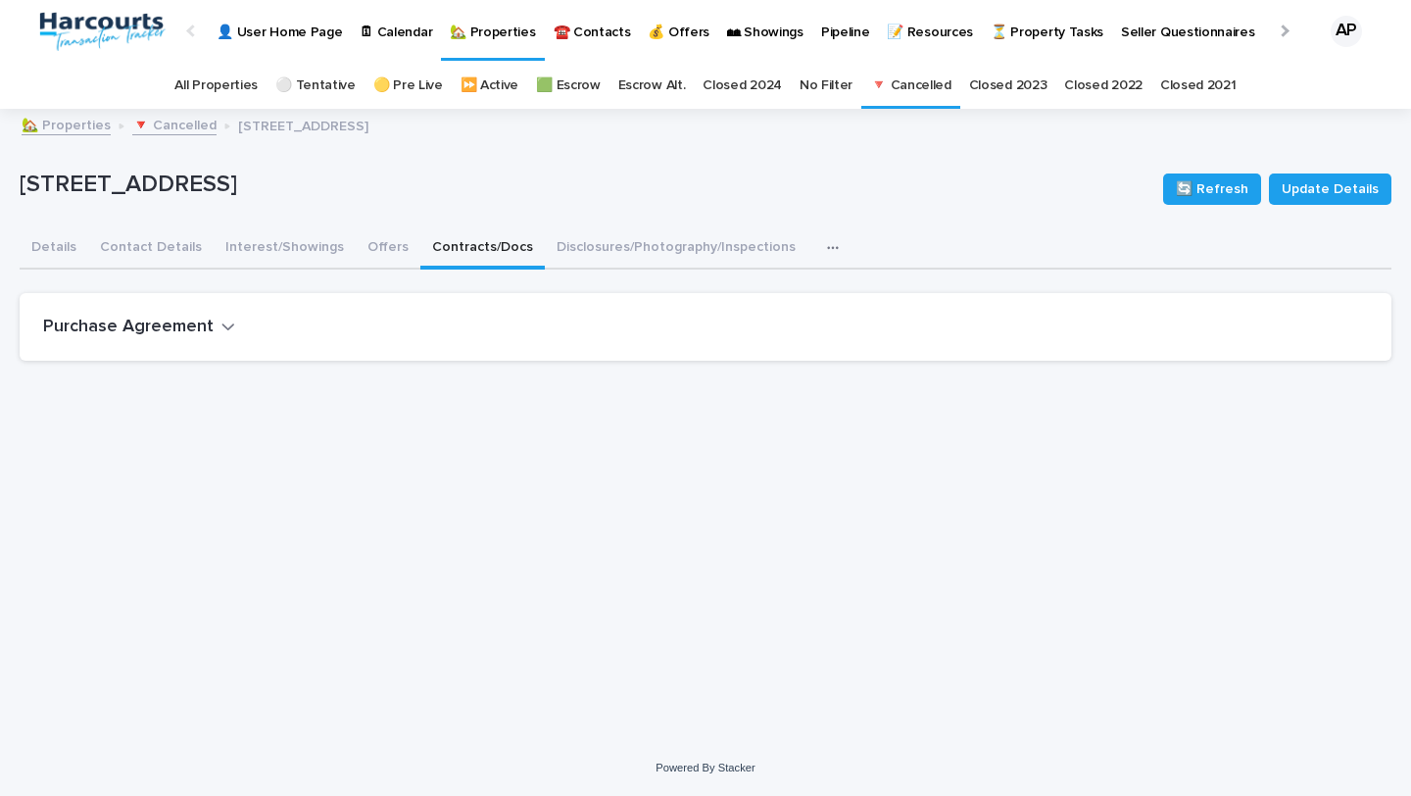
click at [224, 328] on icon "button" at bounding box center [228, 326] width 12 height 7
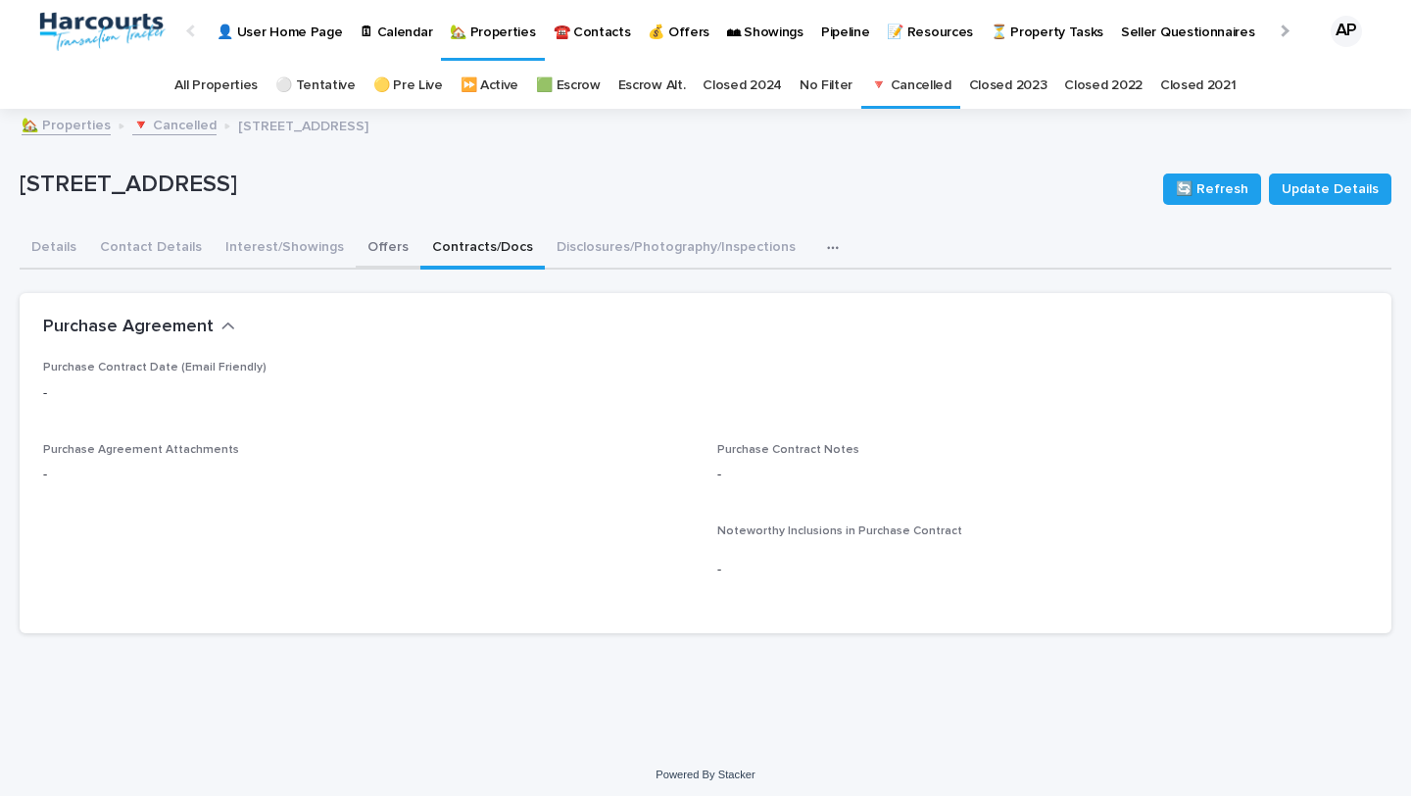
click at [370, 249] on button "Offers" at bounding box center [388, 248] width 65 height 41
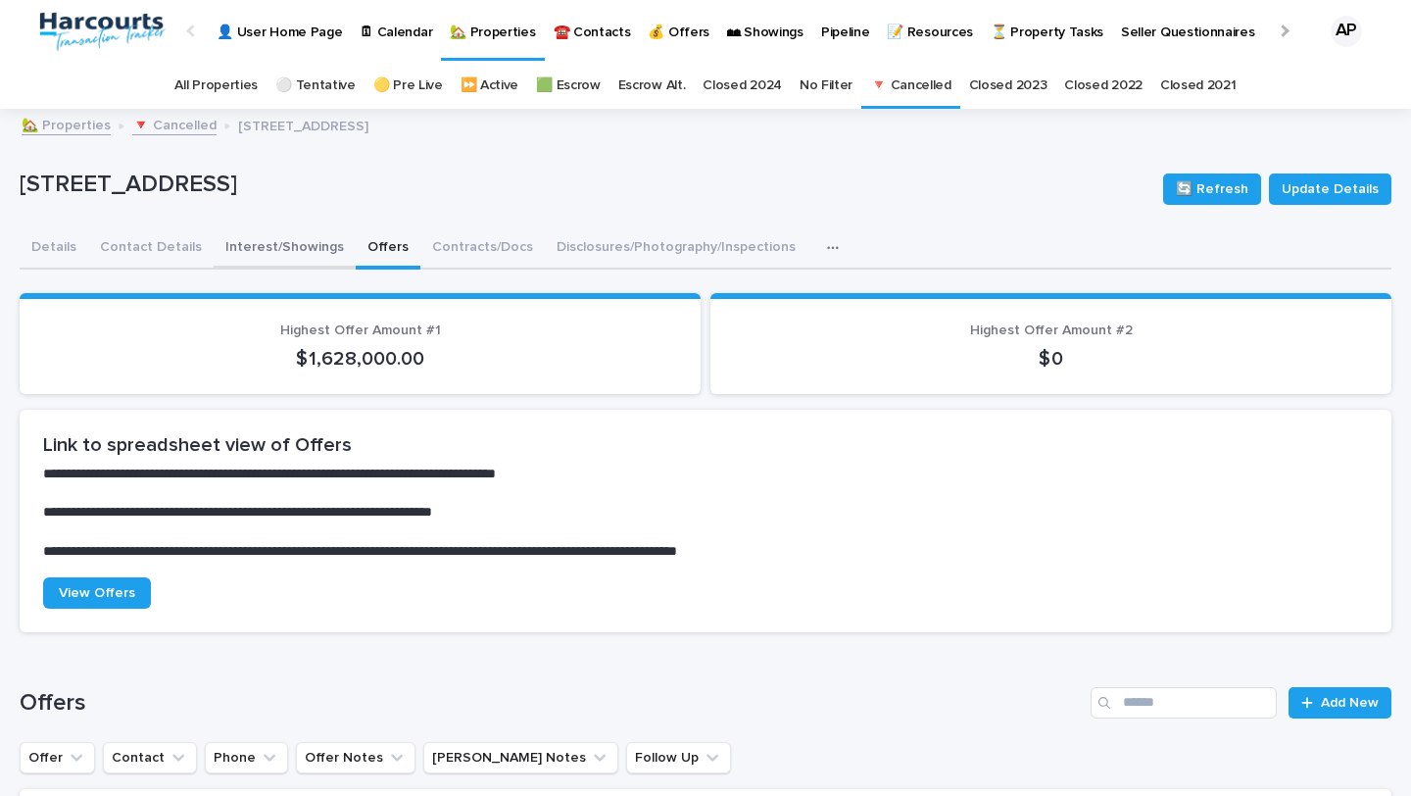
click at [291, 254] on button "Interest/Showings" at bounding box center [285, 248] width 142 height 41
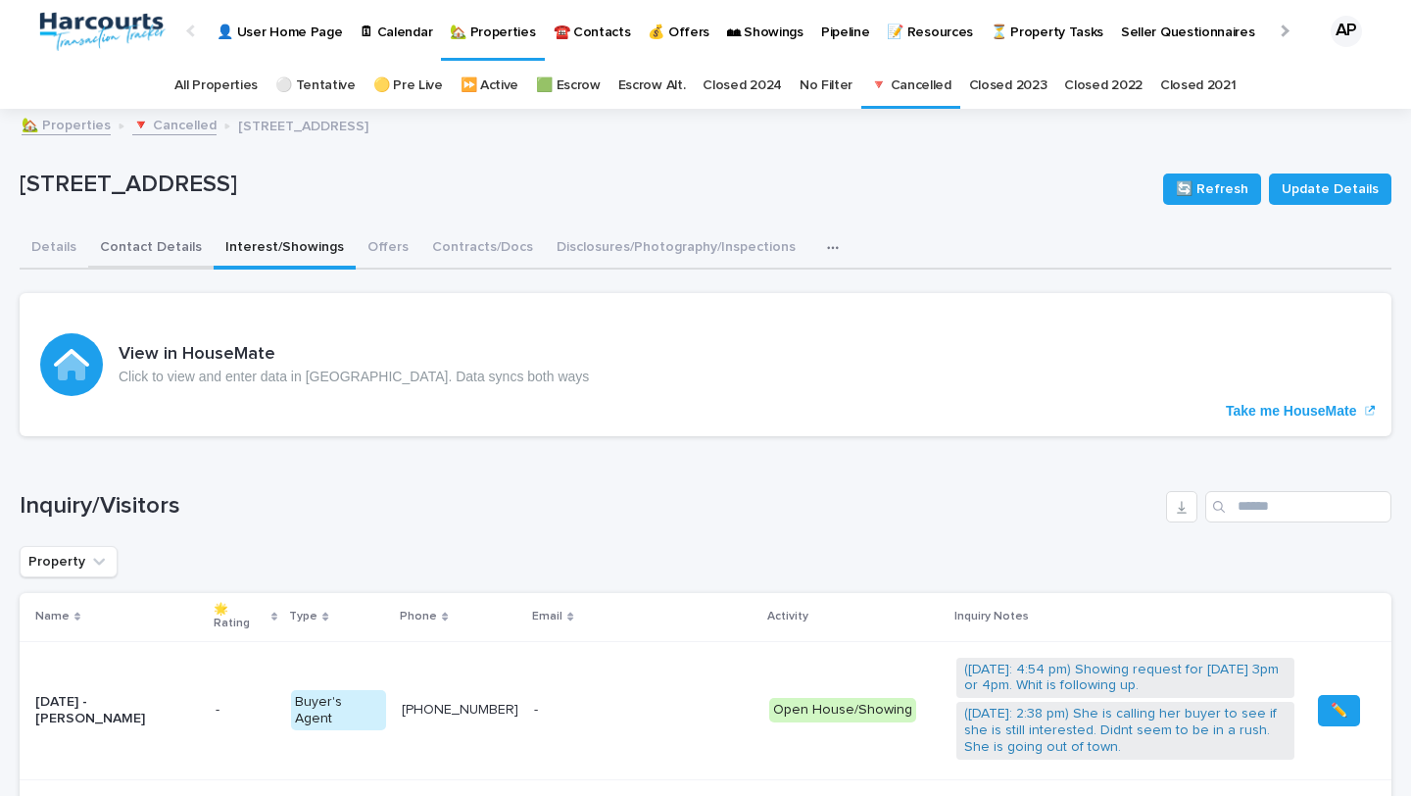
click at [162, 250] on button "Contact Details" at bounding box center [150, 248] width 125 height 41
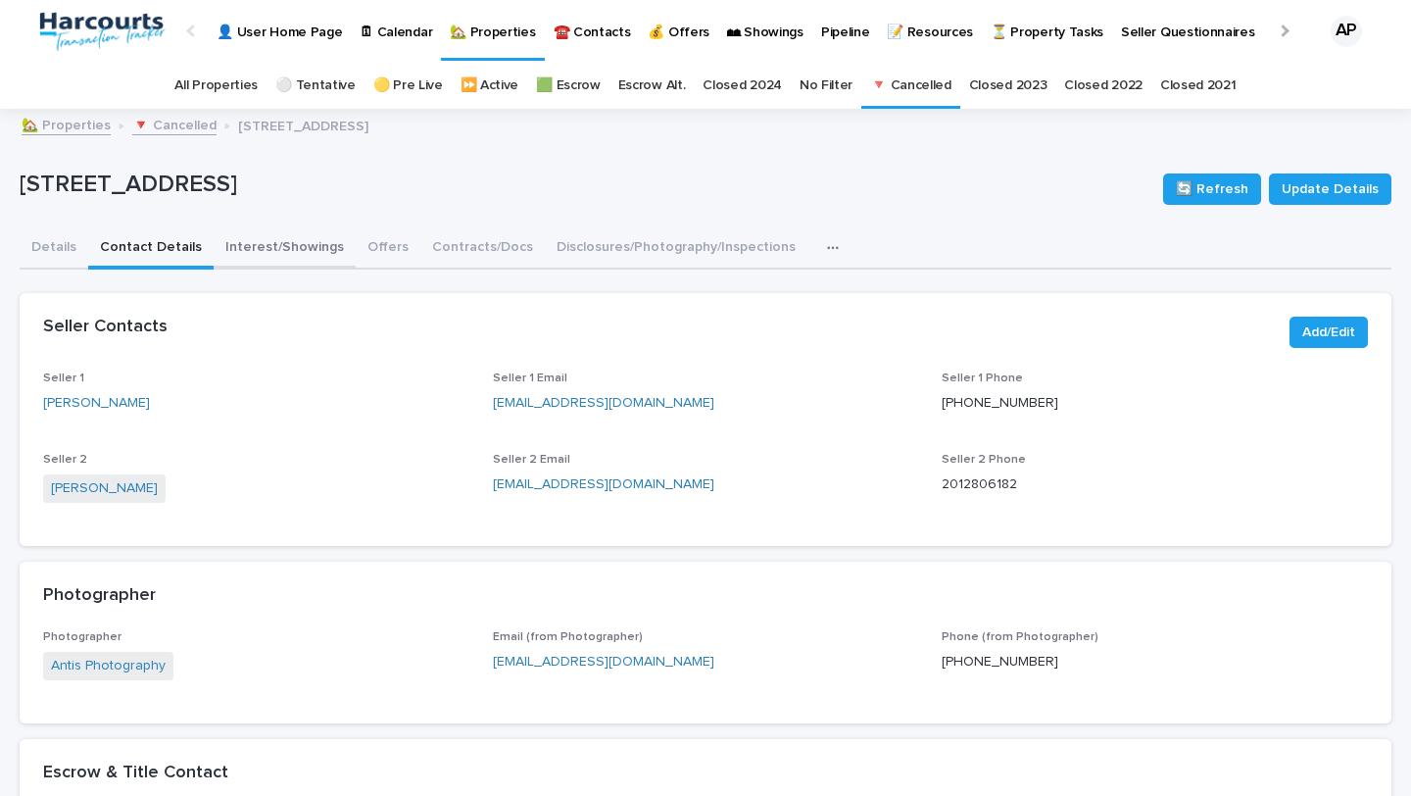
click at [292, 260] on button "Interest/Showings" at bounding box center [285, 248] width 142 height 41
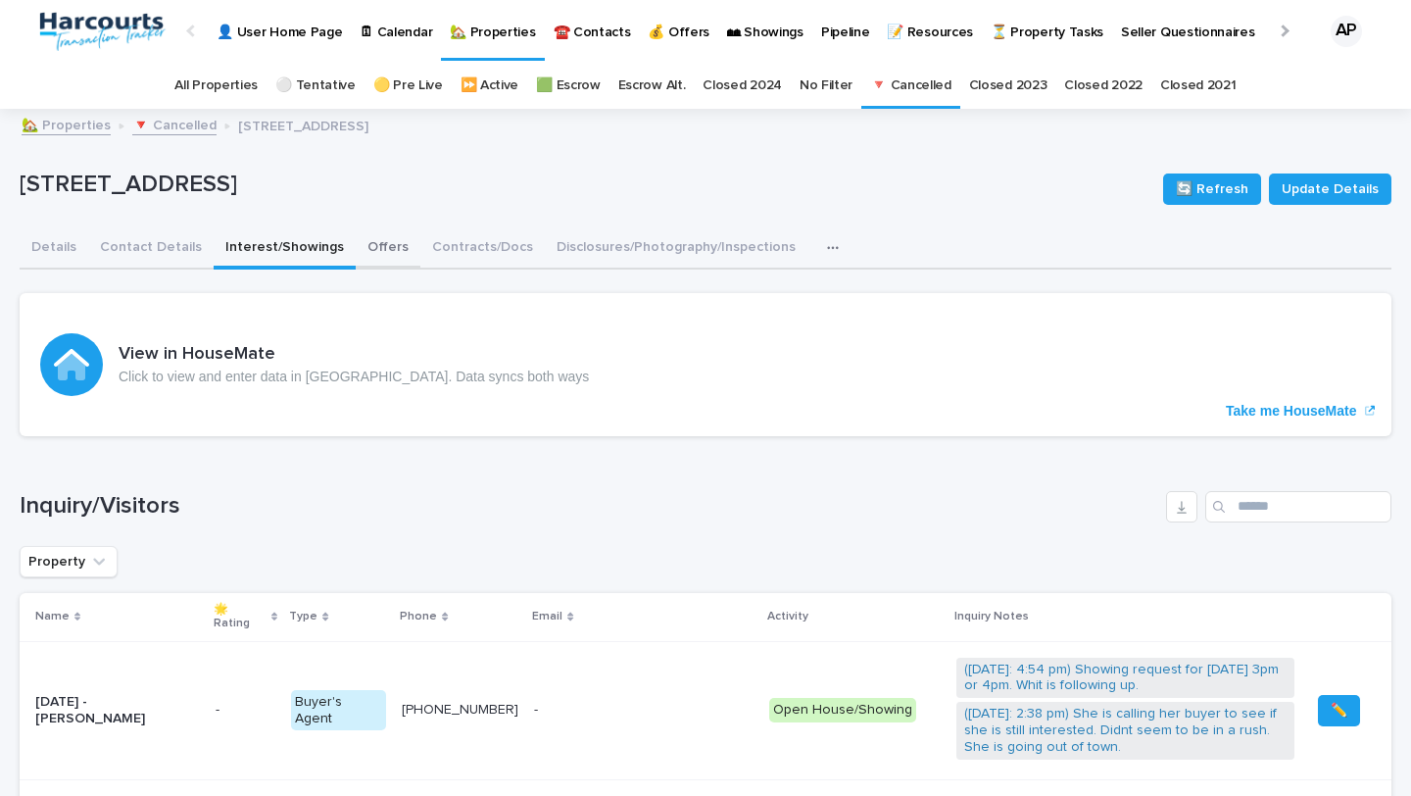
click at [386, 255] on button "Offers" at bounding box center [388, 248] width 65 height 41
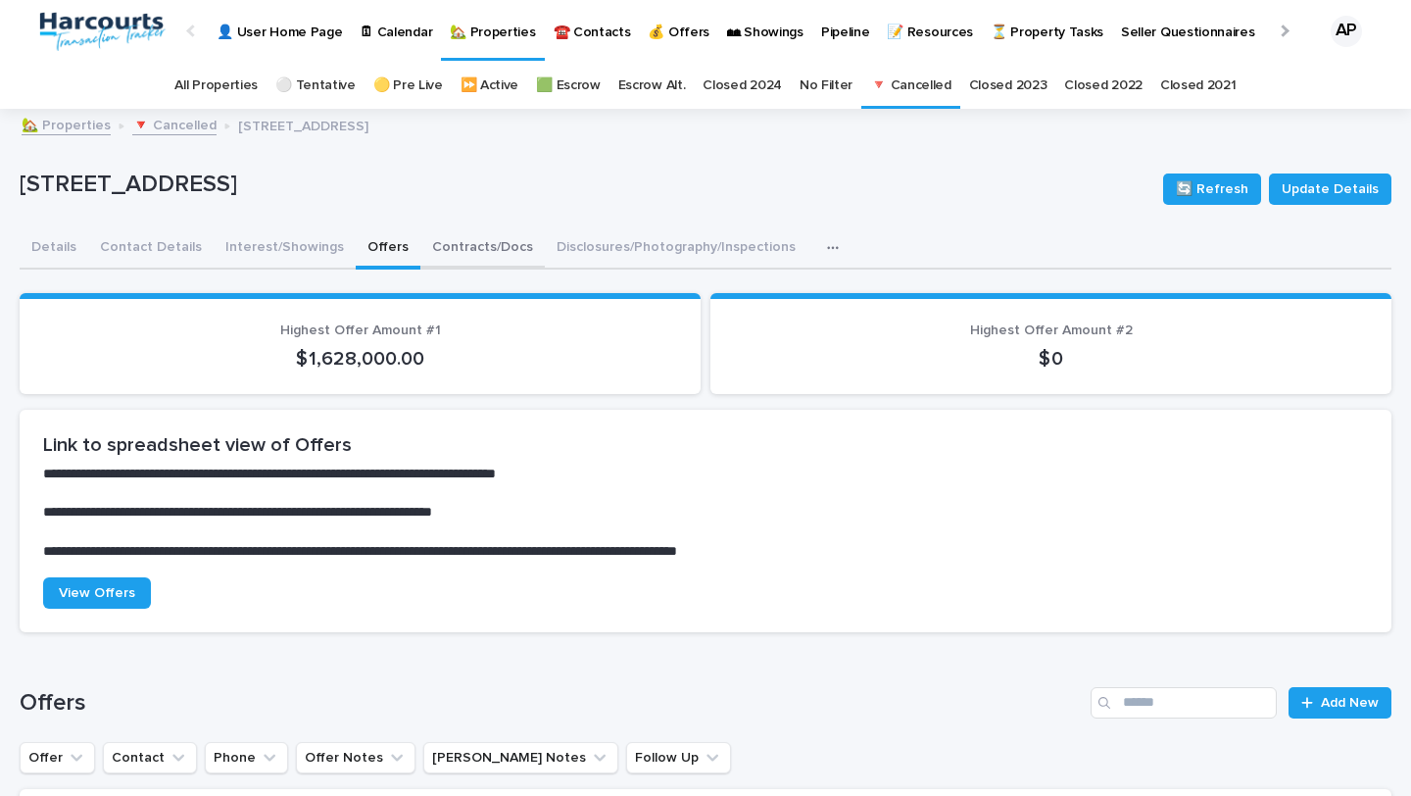
click at [484, 257] on button "Contracts/Docs" at bounding box center [482, 248] width 124 height 41
